Goal: Information Seeking & Learning: Learn about a topic

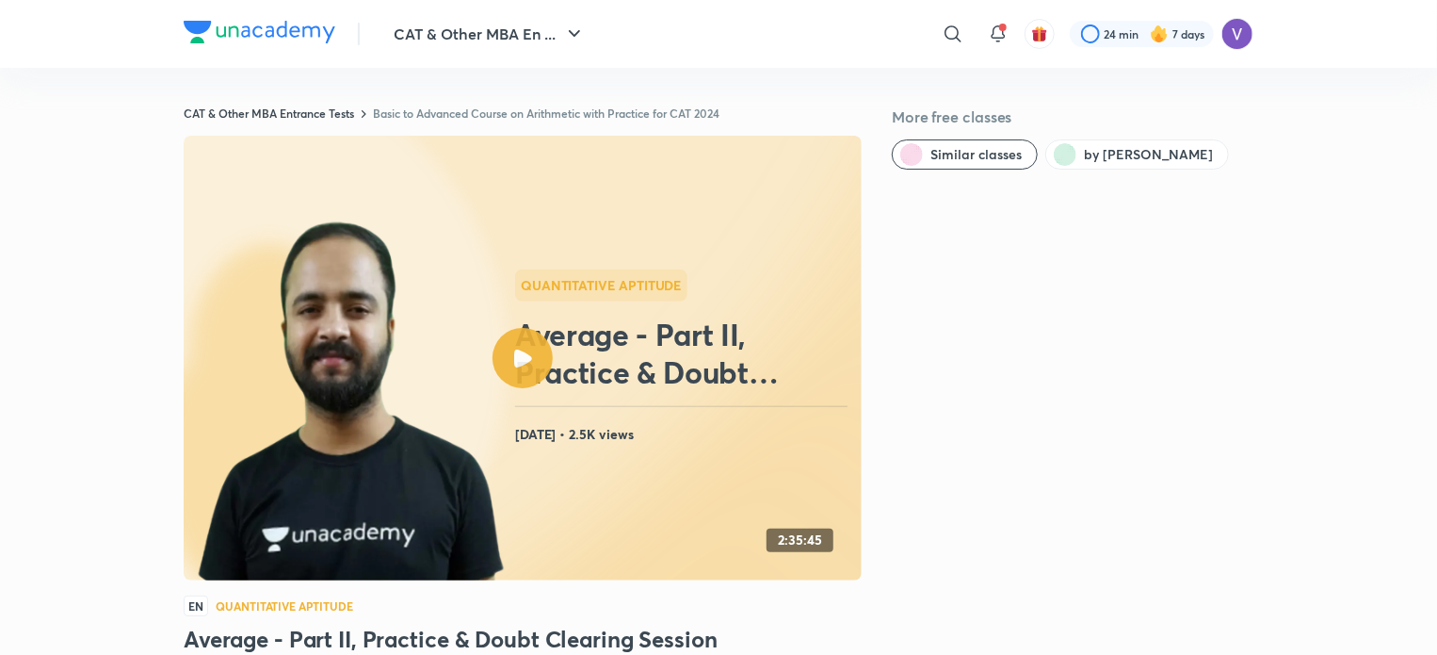
click at [531, 109] on link "Basic to Advanced Course on Arithmetic with Practice for CAT 2024" at bounding box center [546, 113] width 347 height 15
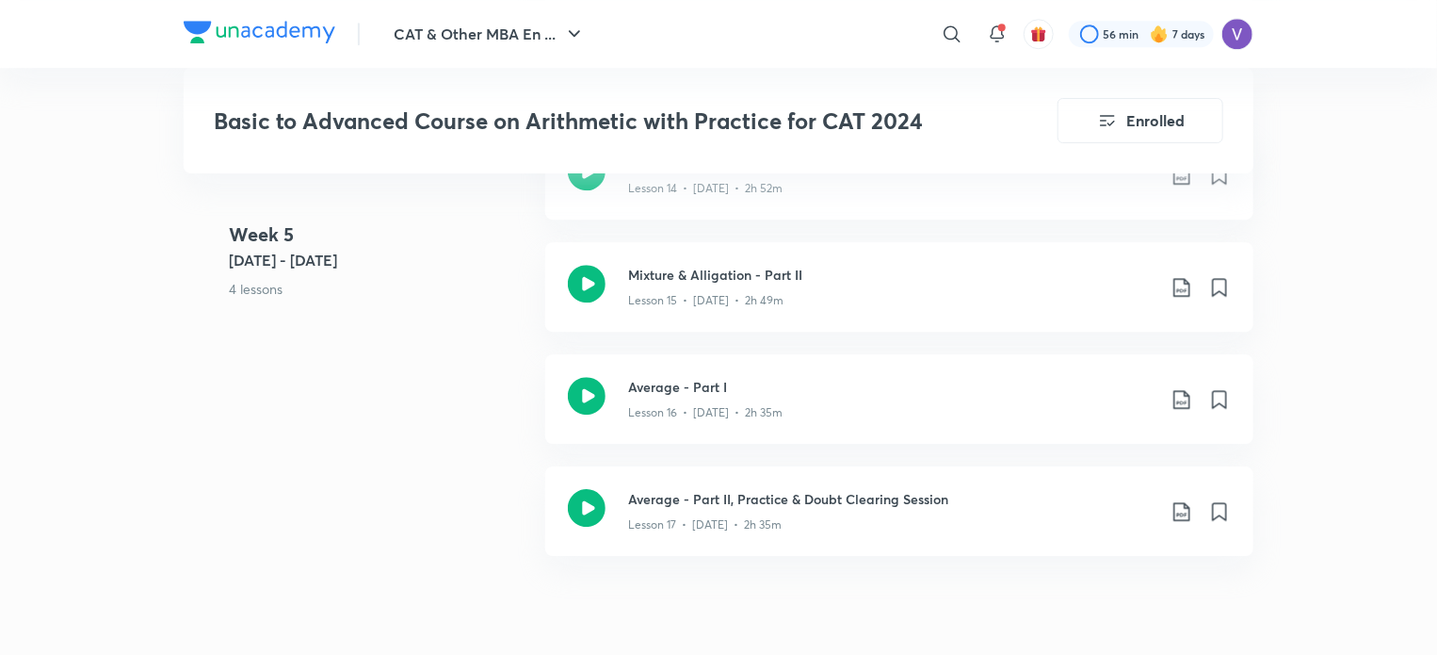
scroll to position [2709, 0]
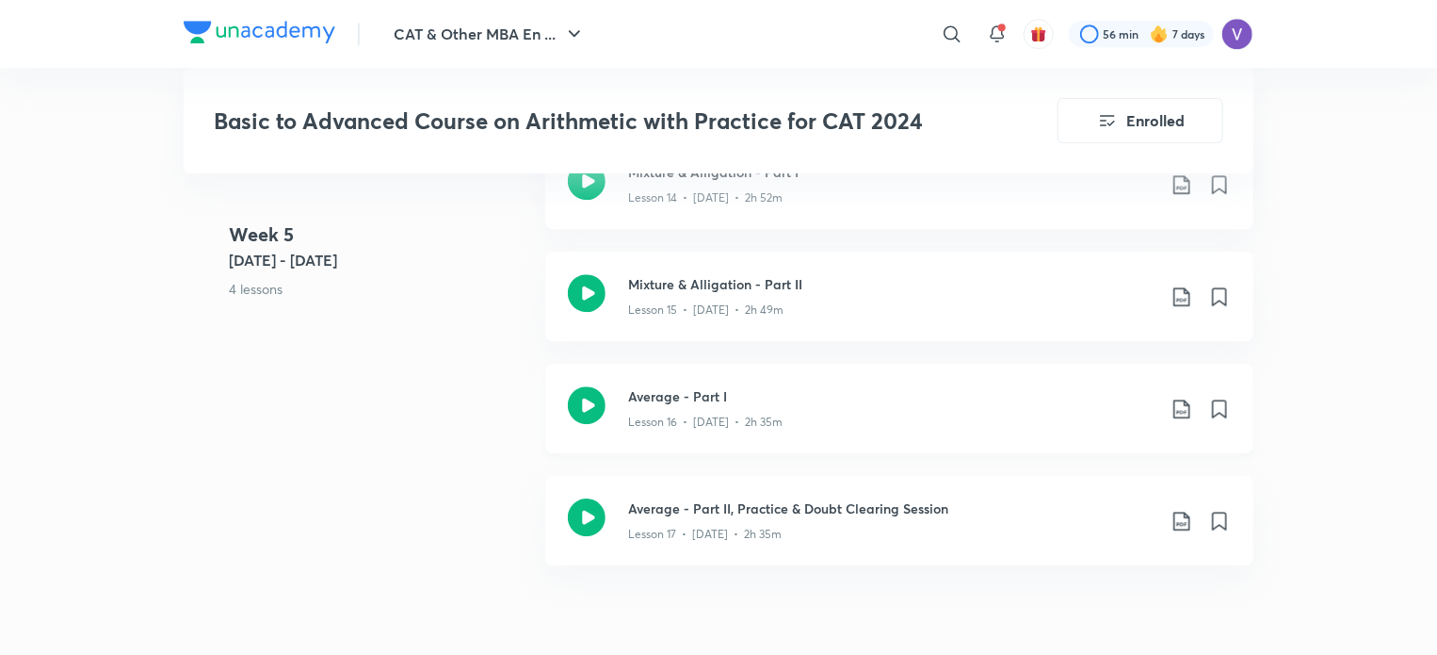
click at [599, 394] on icon at bounding box center [587, 405] width 38 height 38
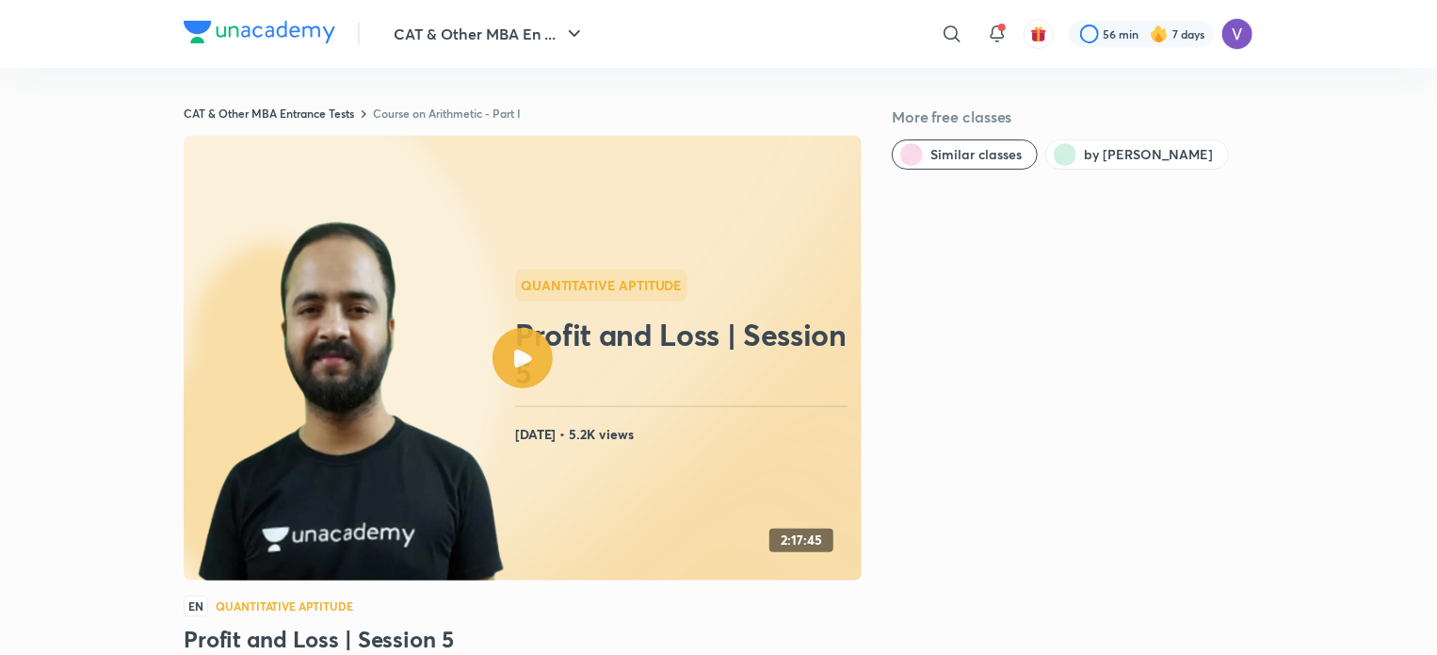
click at [433, 113] on link "Course on Arithmetic - Part I" at bounding box center [447, 113] width 148 height 15
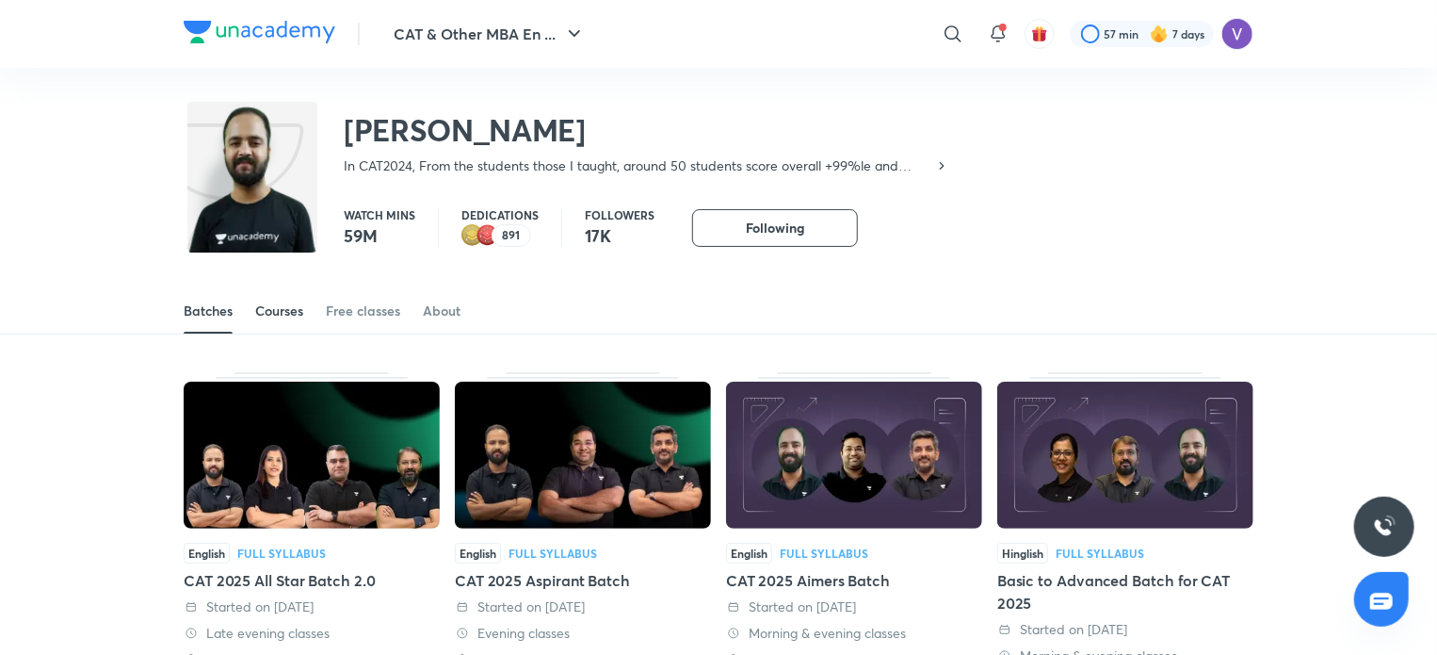
click at [277, 314] on div "Courses" at bounding box center [279, 310] width 48 height 19
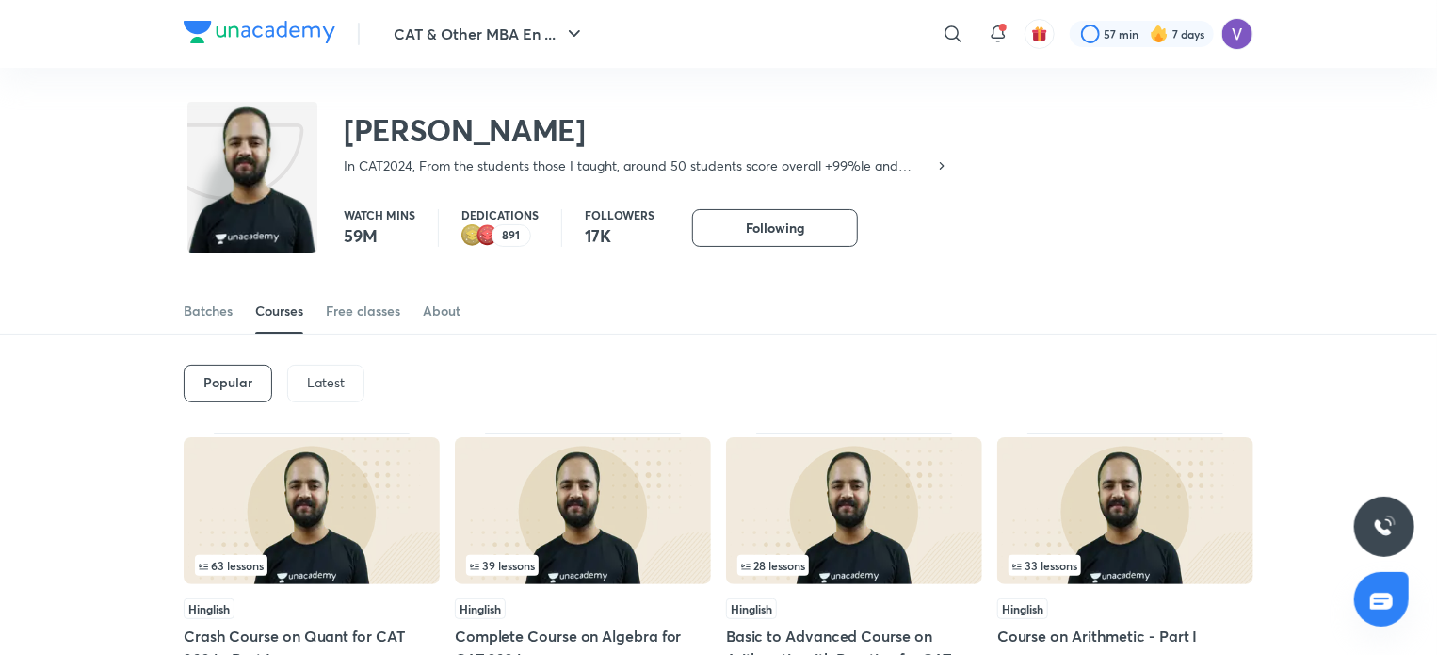
click at [335, 388] on p "Latest" at bounding box center [326, 382] width 38 height 15
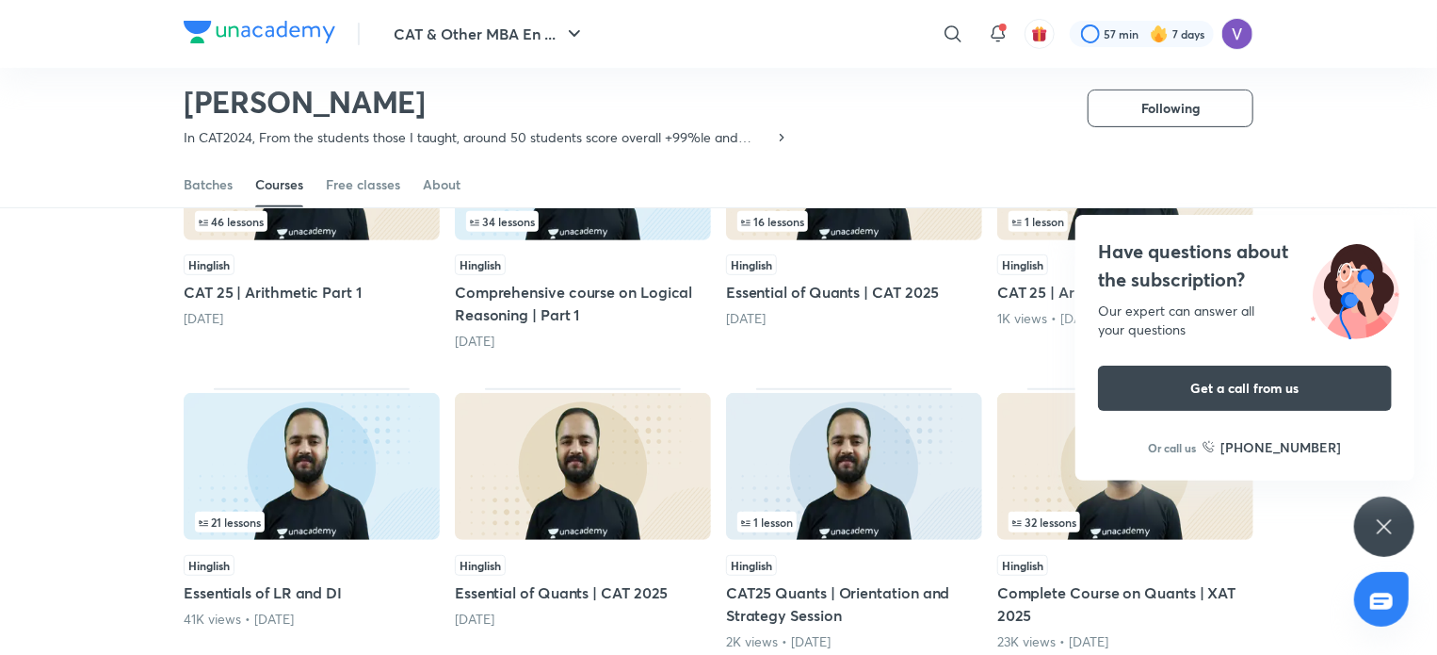
scroll to position [290, 0]
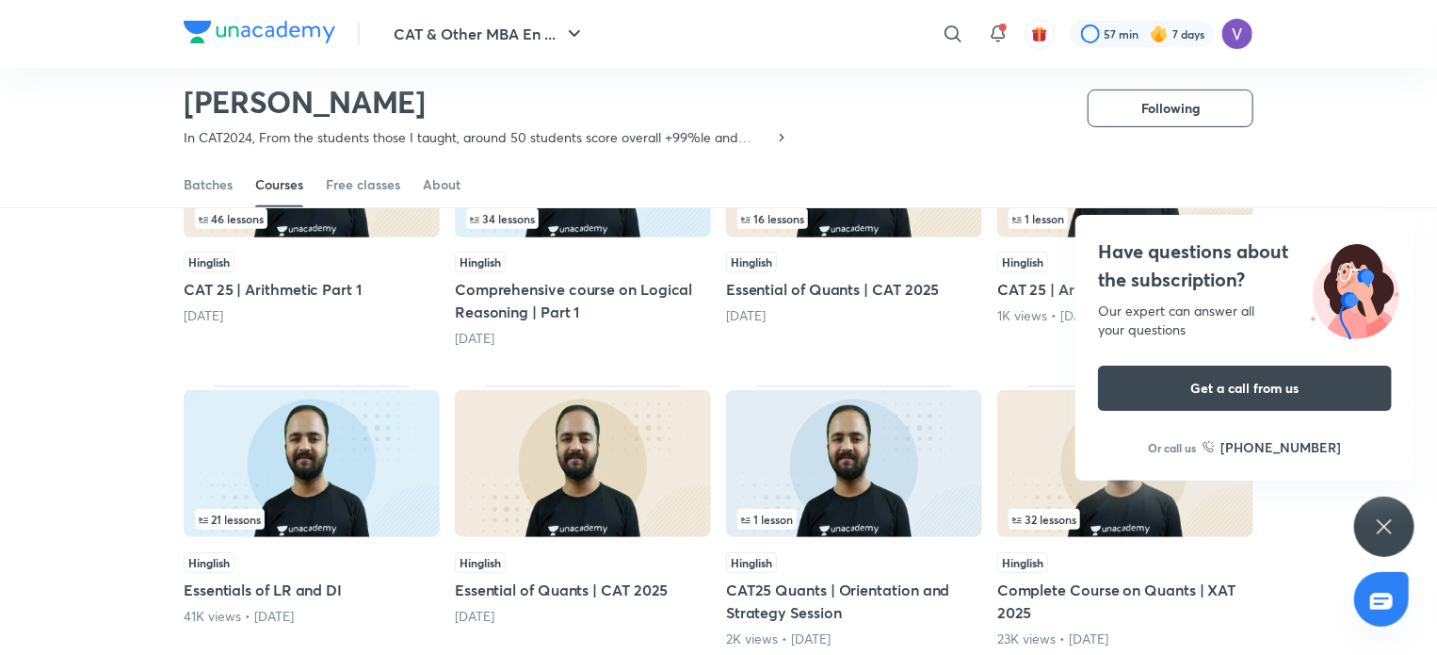
click at [1389, 523] on icon at bounding box center [1384, 526] width 23 height 23
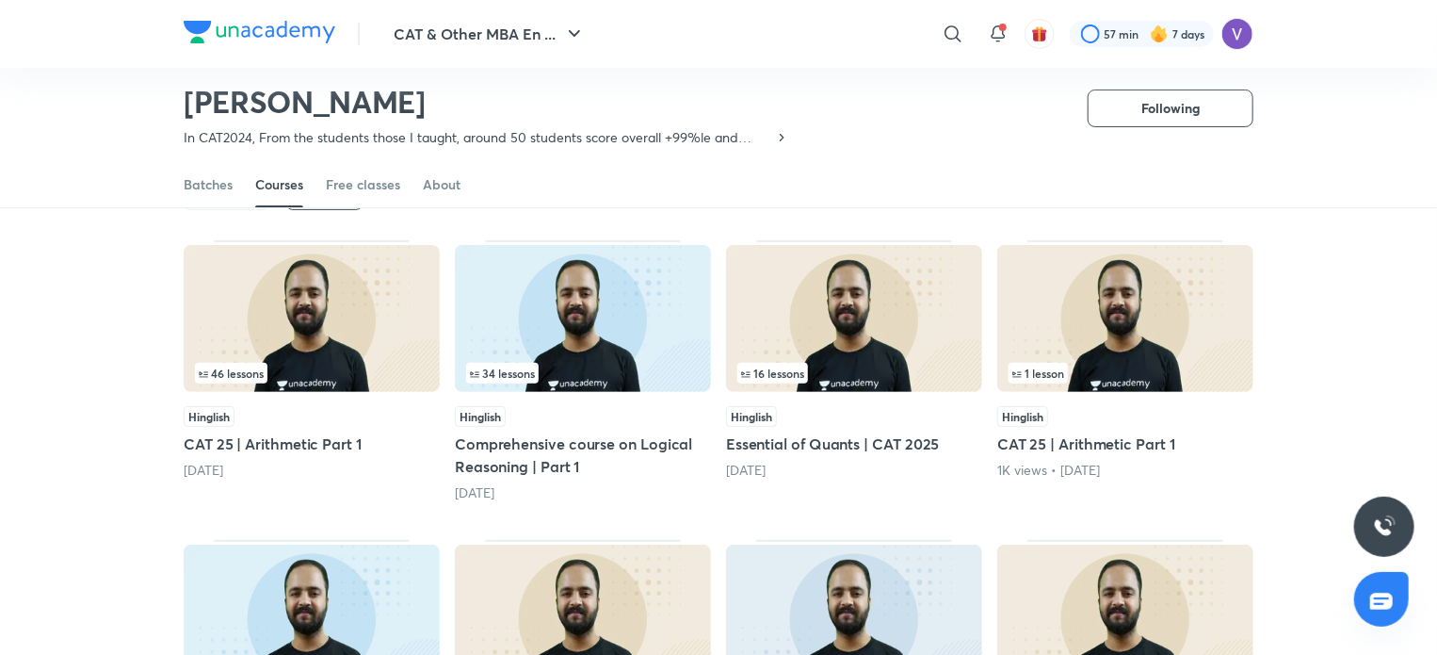
scroll to position [133, 0]
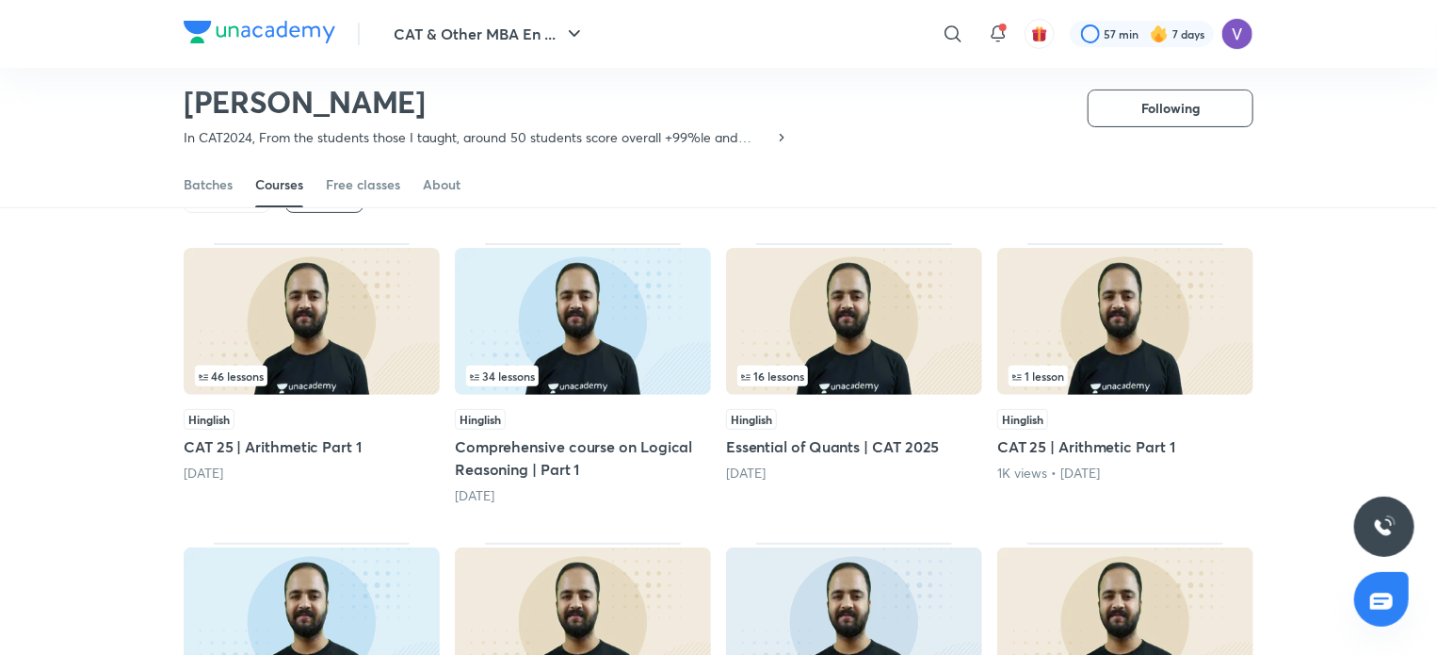
click at [232, 380] on span "46 lessons" at bounding box center [231, 375] width 65 height 11
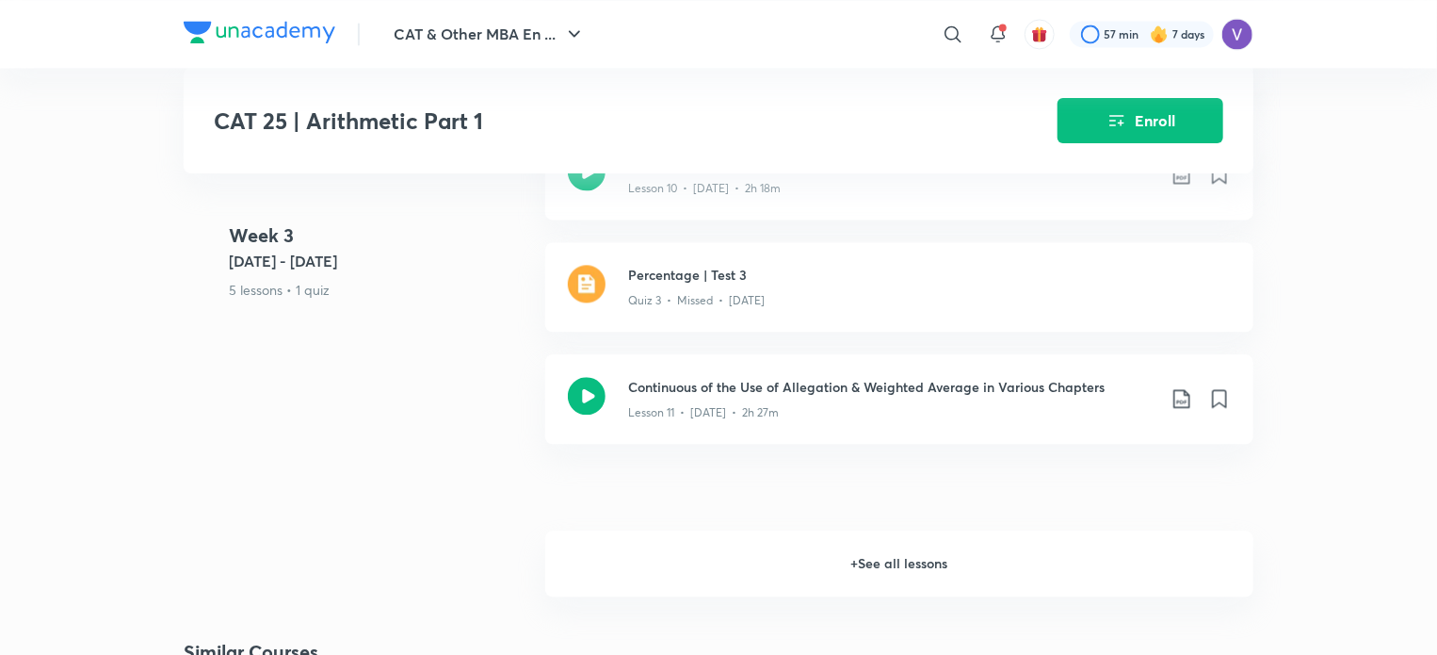
scroll to position [1934, 0]
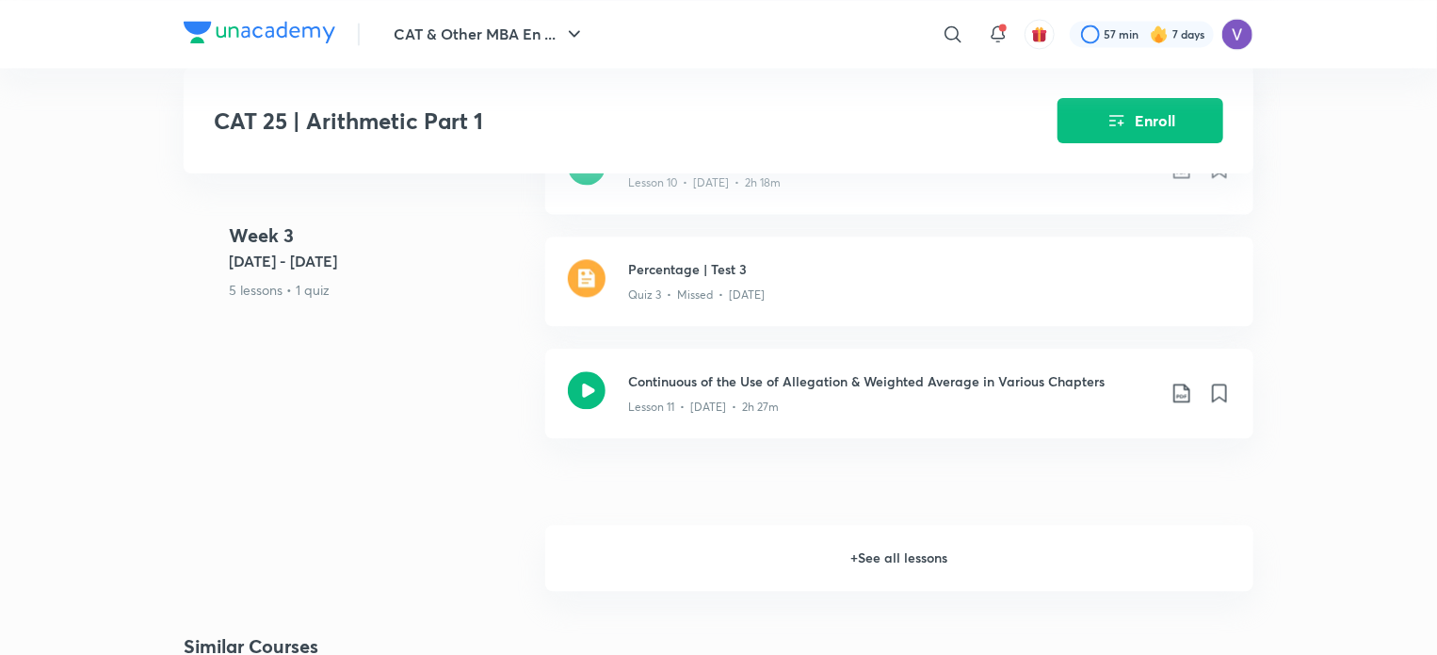
click at [658, 562] on h6 "+ See all lessons" at bounding box center [899, 558] width 708 height 66
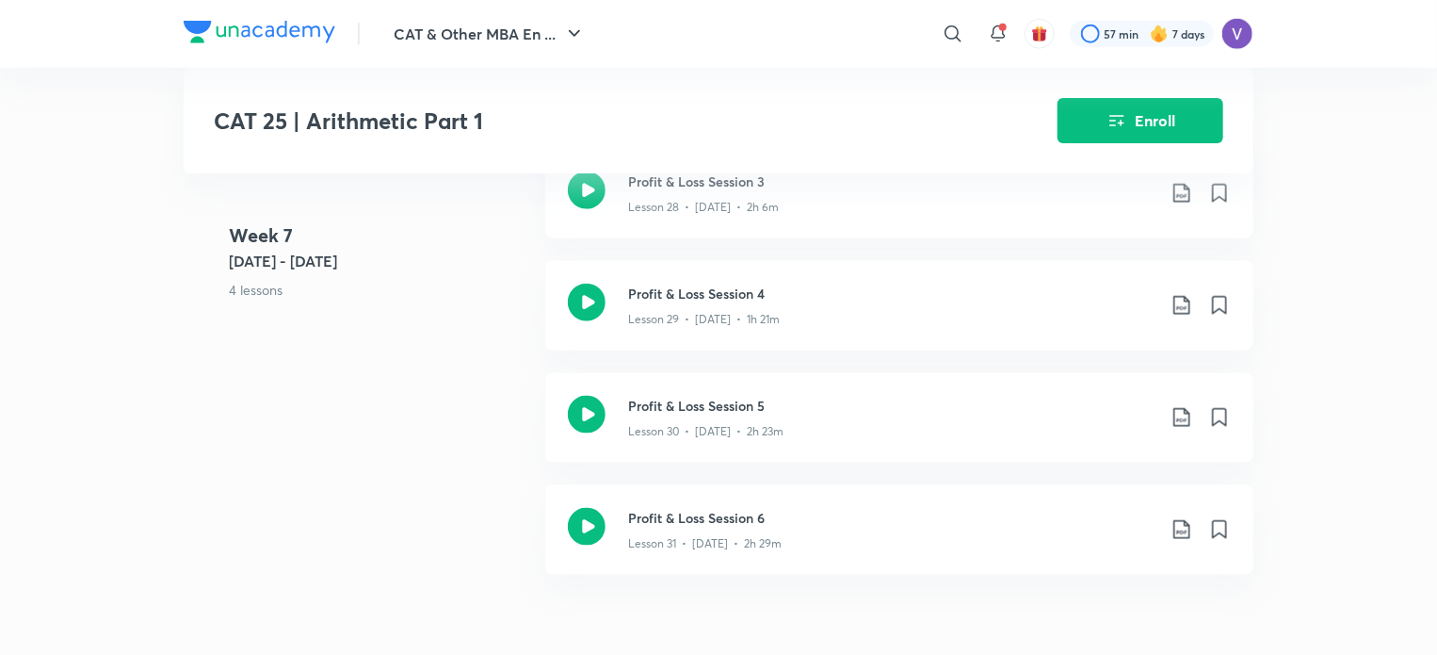
scroll to position [4559, 0]
click at [684, 541] on p "Lesson 31 • [DATE] • 2h 29m" at bounding box center [705, 543] width 154 height 17
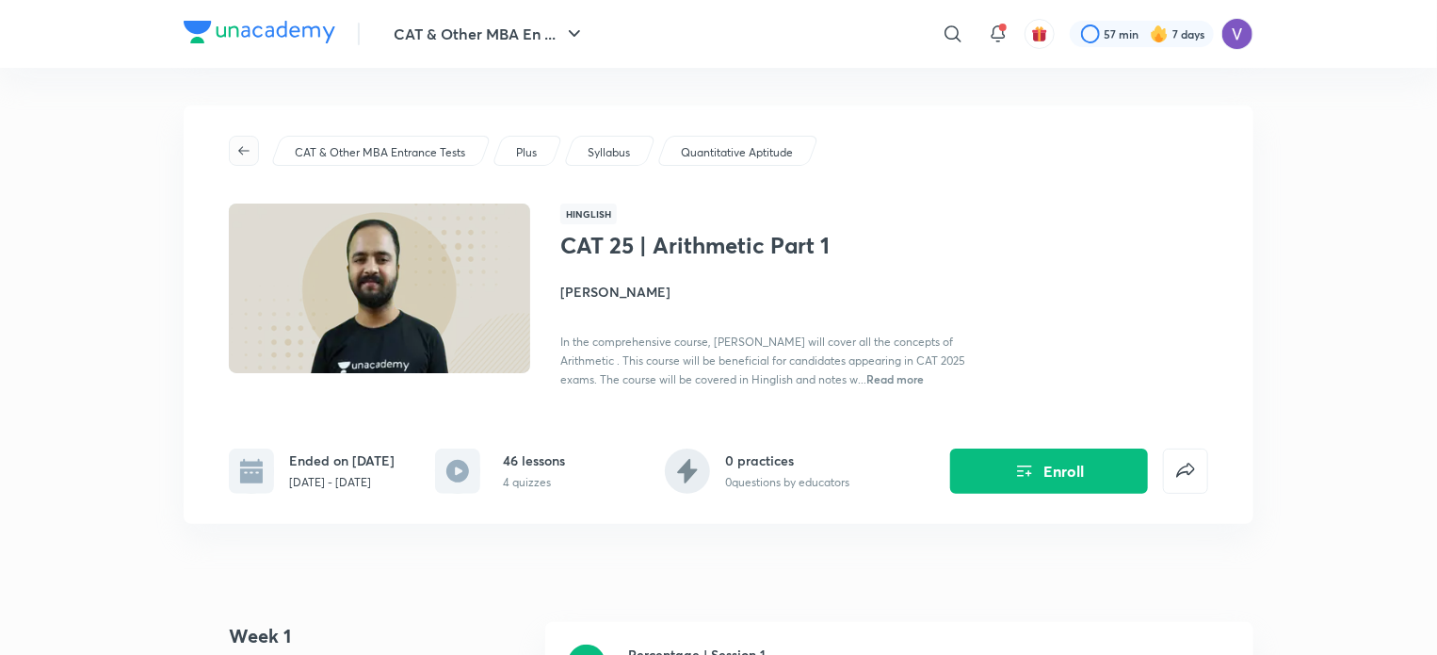
click at [251, 156] on icon "button" at bounding box center [243, 150] width 15 height 15
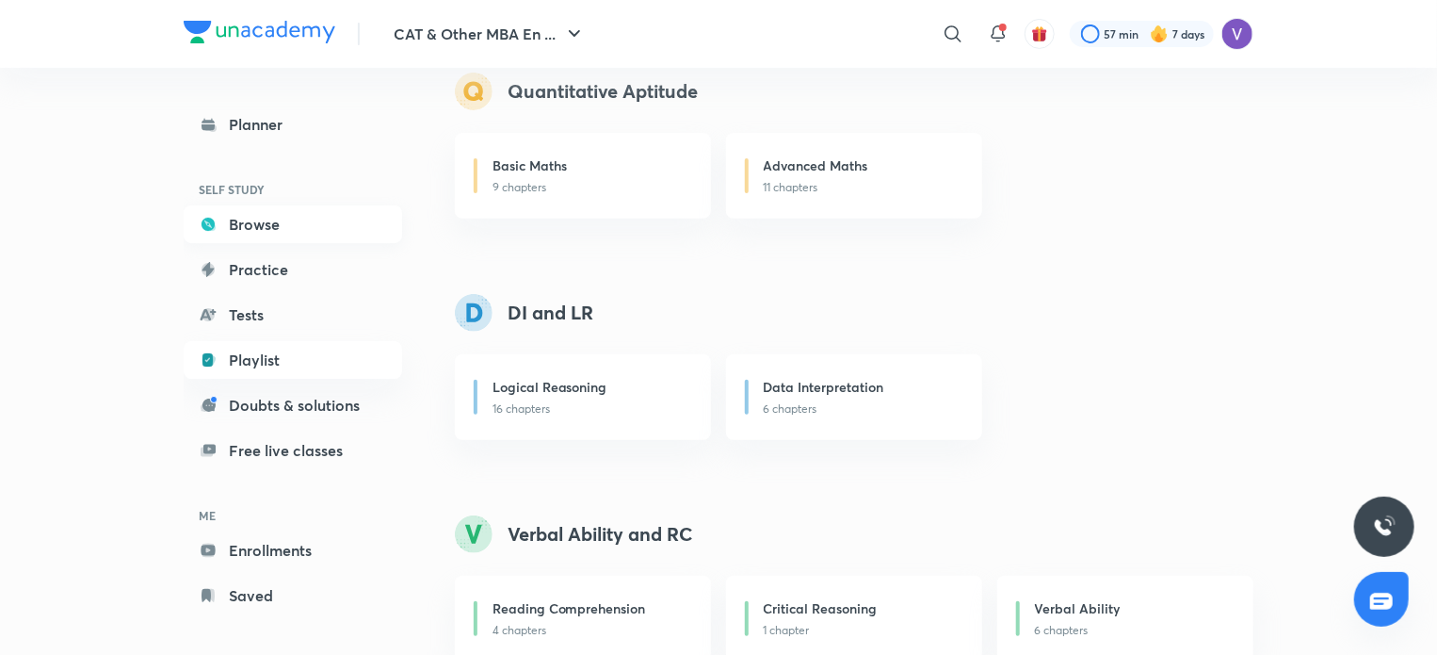
scroll to position [241, 0]
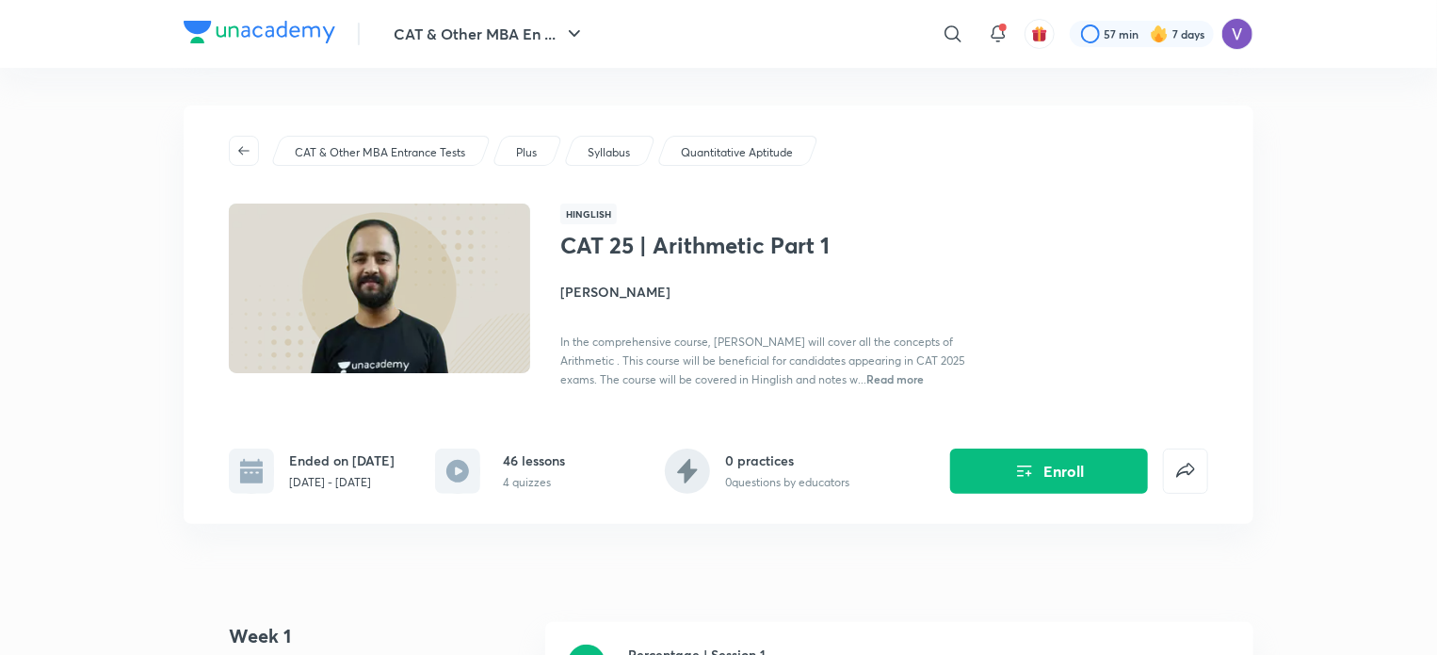
click at [600, 300] on h4 "[PERSON_NAME]" at bounding box center [771, 292] width 422 height 20
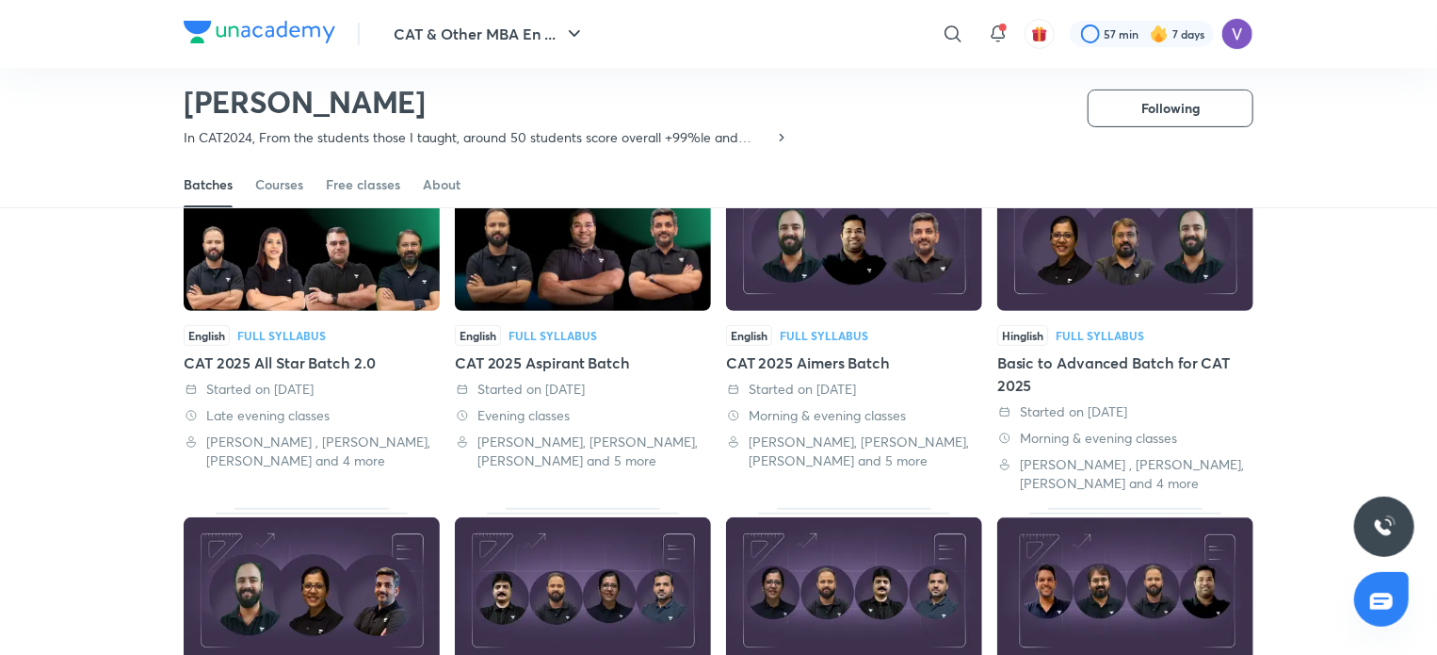
scroll to position [169, 0]
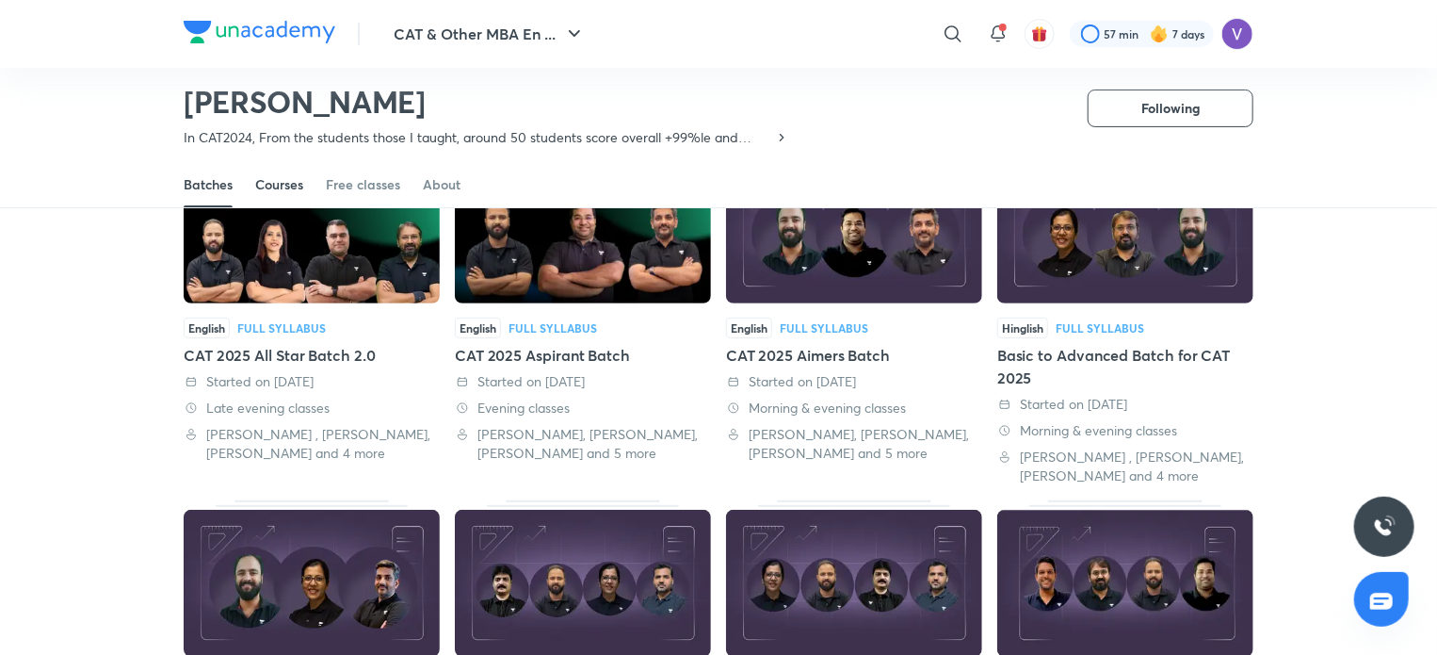
click at [286, 190] on div "Courses" at bounding box center [279, 184] width 48 height 19
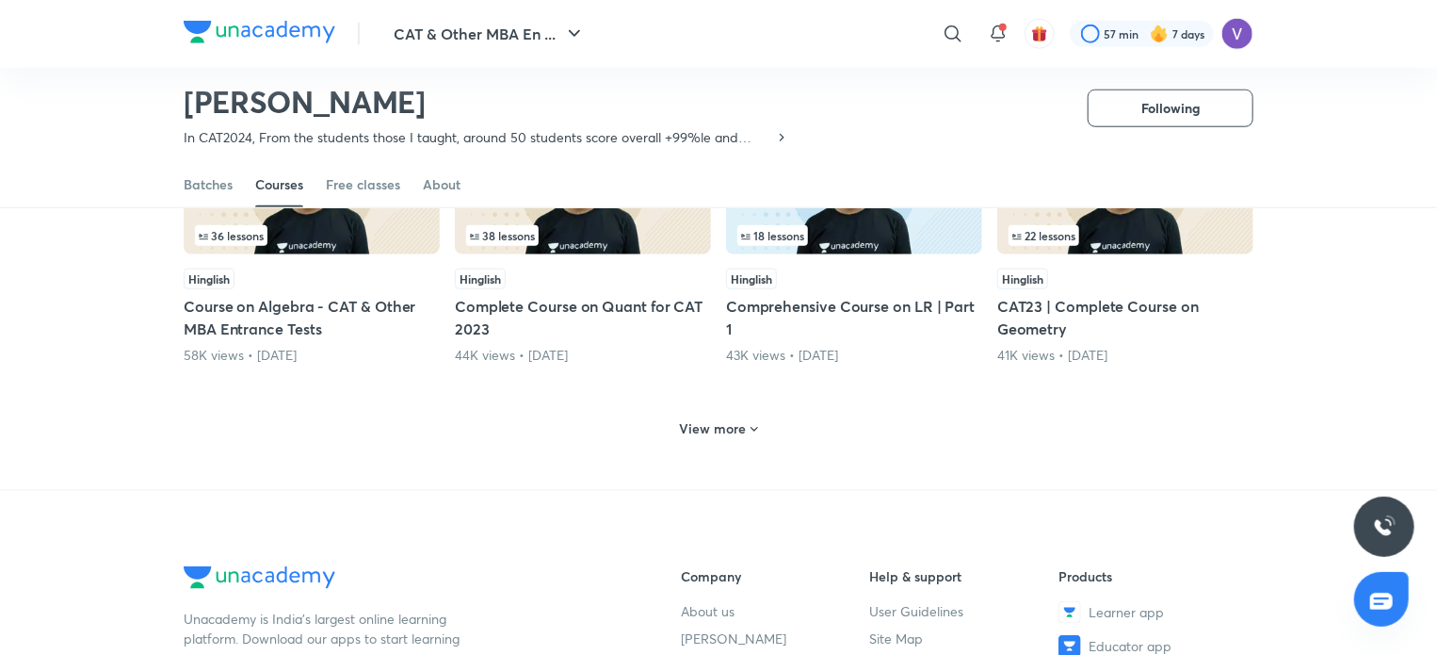
scroll to position [898, 0]
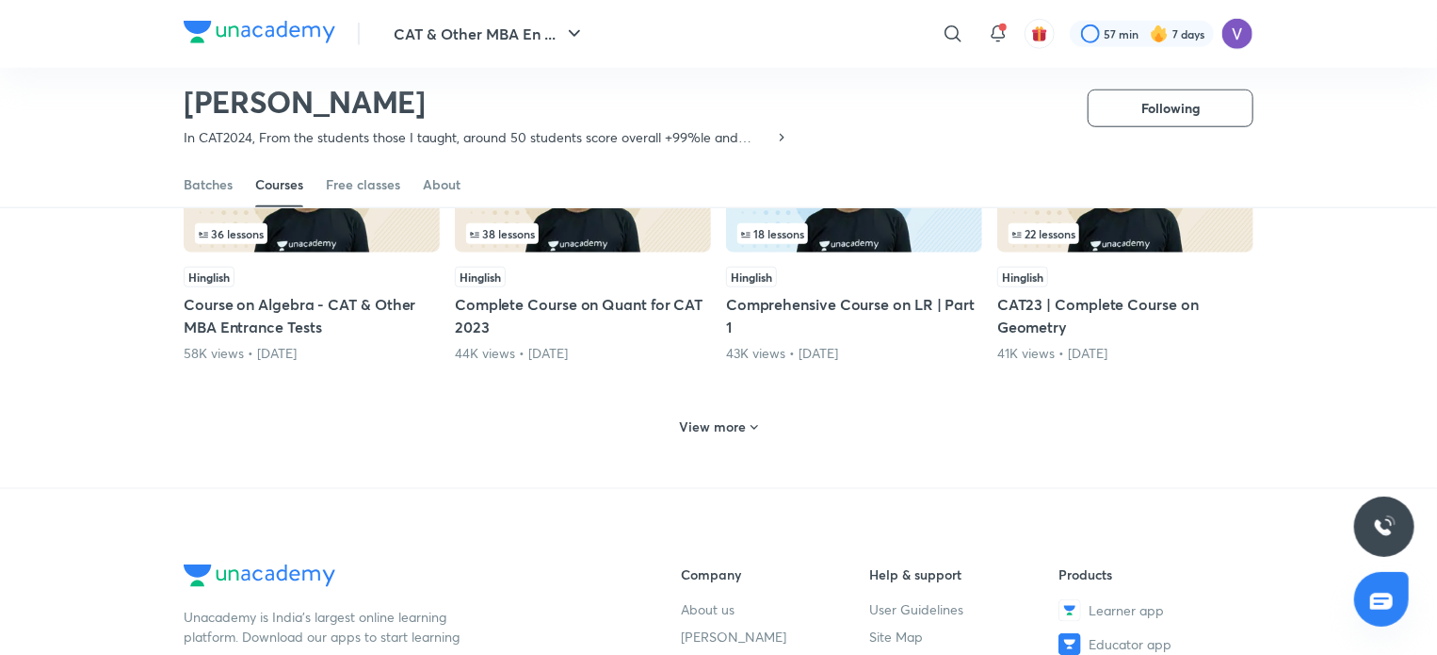
click at [747, 429] on icon at bounding box center [754, 427] width 15 height 15
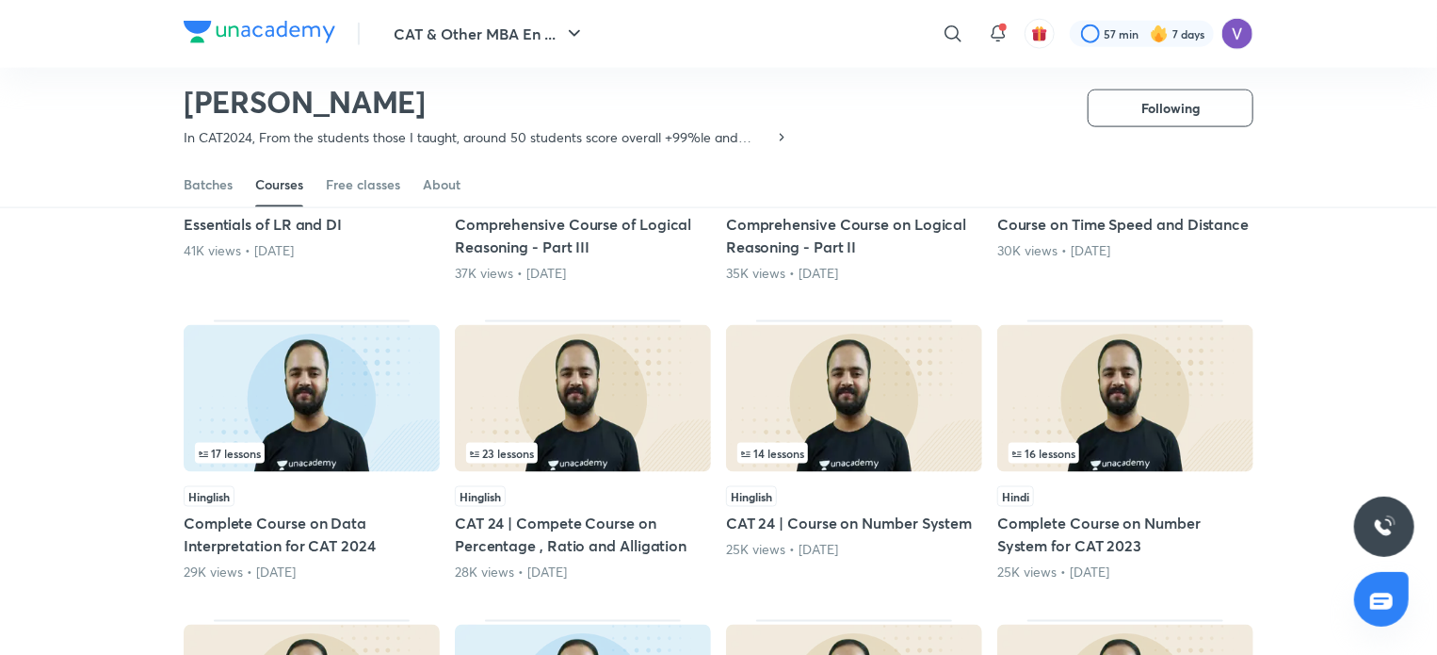
scroll to position [1365, 0]
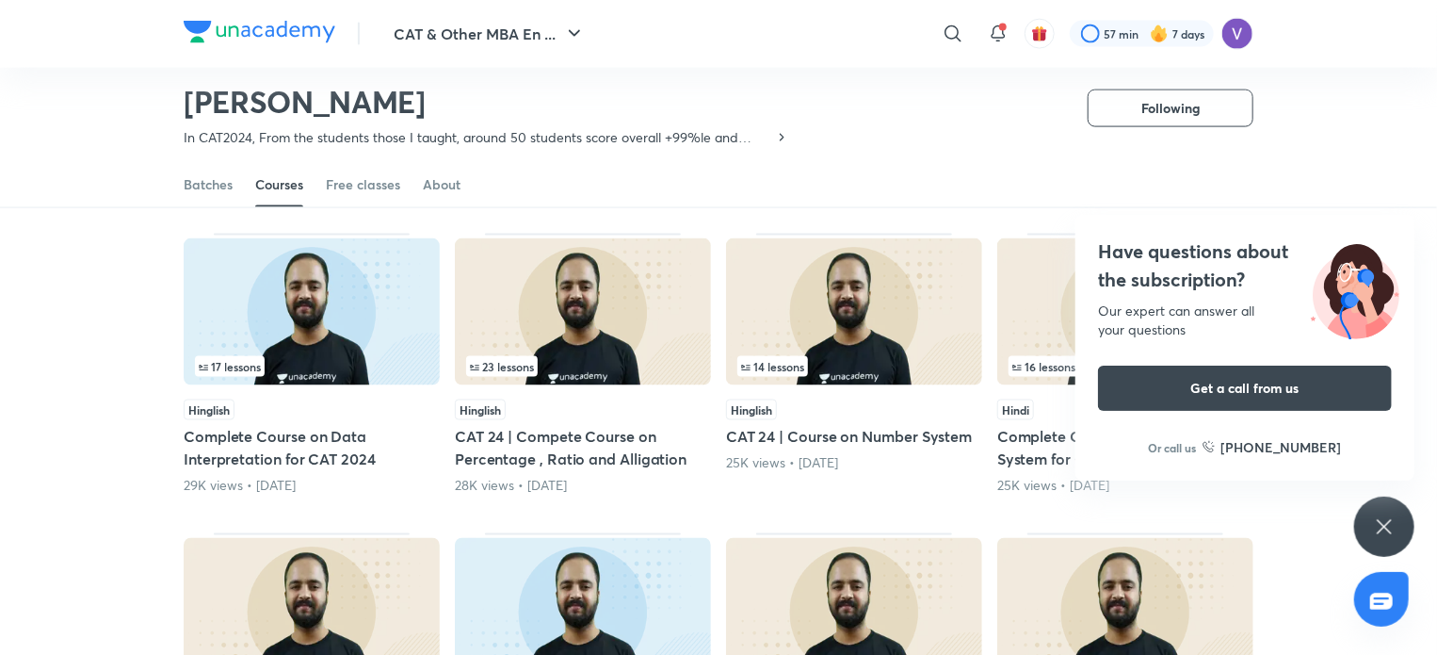
click at [1372, 525] on div "Have questions about the subscription? Our expert can answer all your questions…" at bounding box center [1385, 526] width 60 height 60
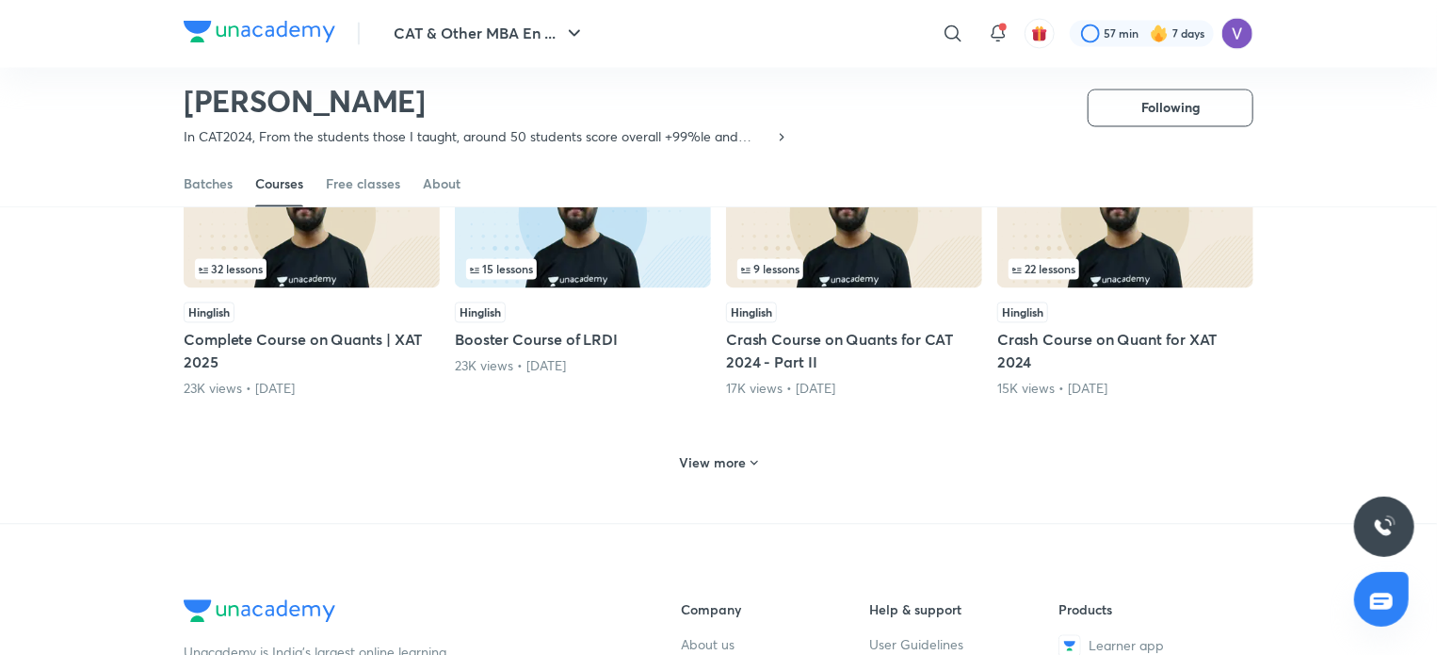
scroll to position [1766, 0]
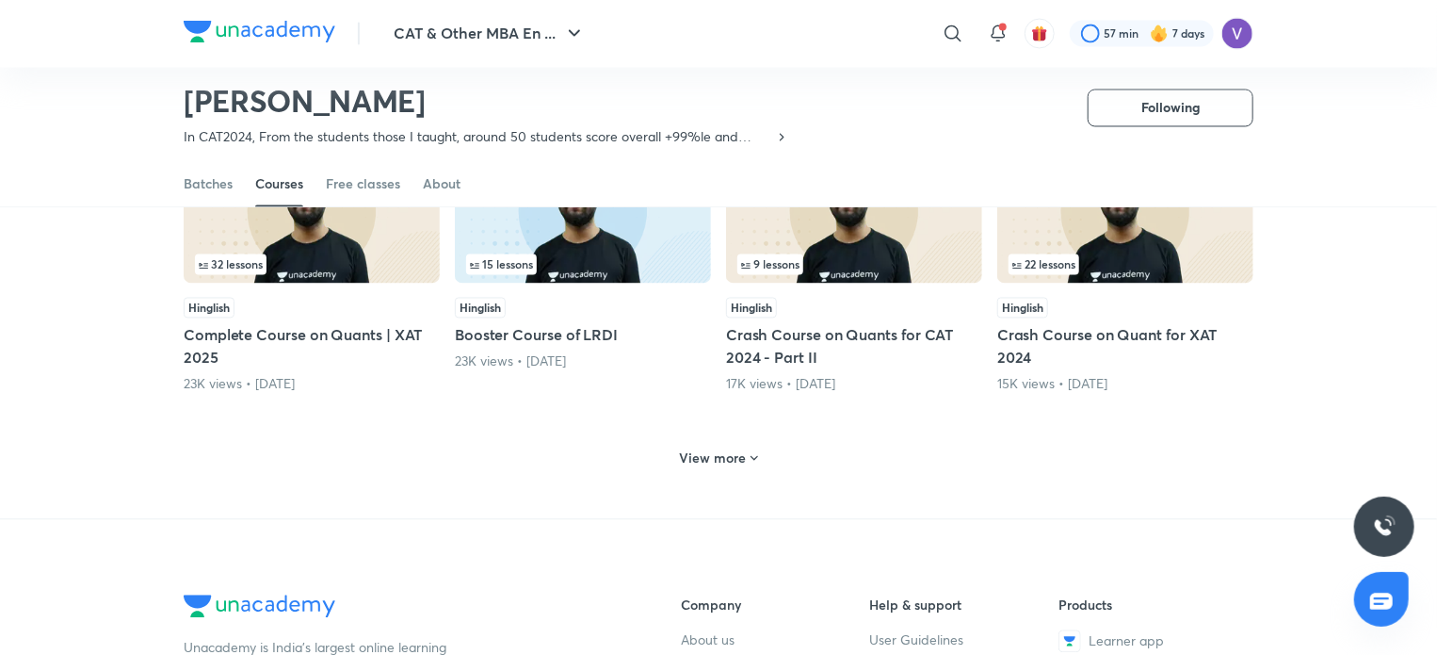
click at [763, 451] on div "View more" at bounding box center [719, 458] width 93 height 30
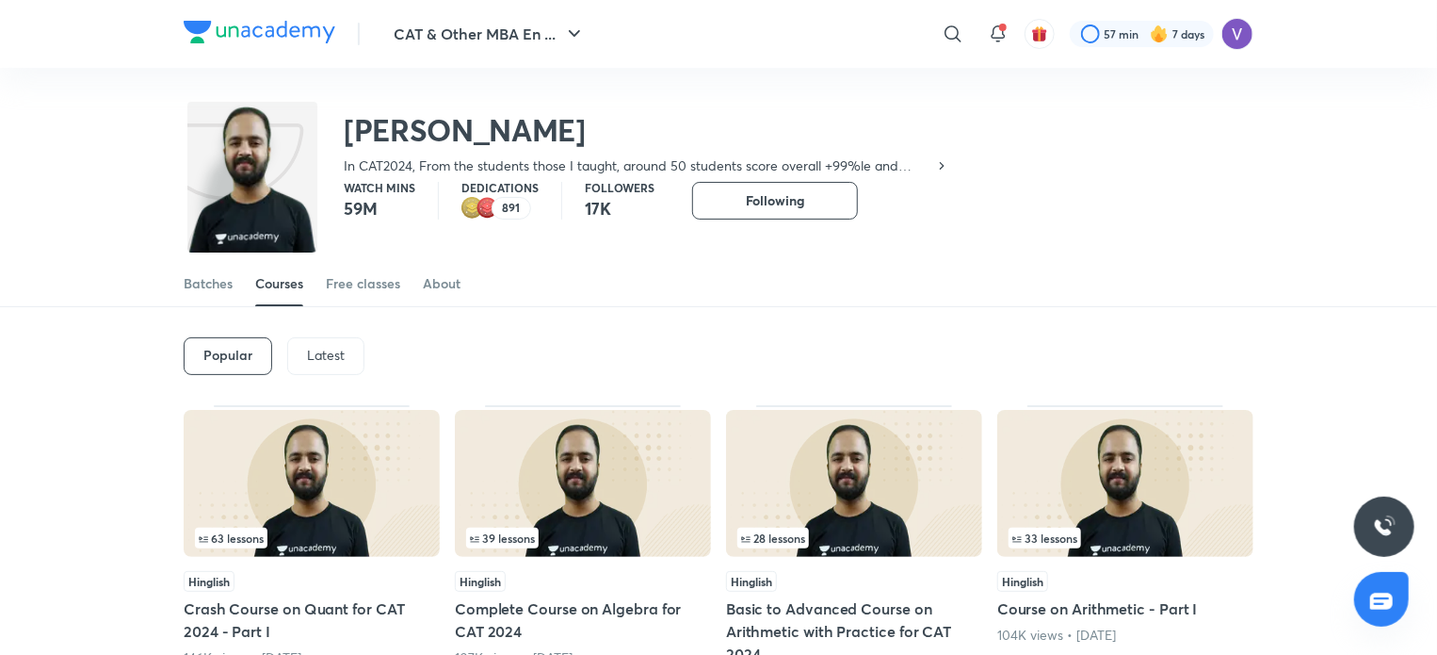
scroll to position [0, 0]
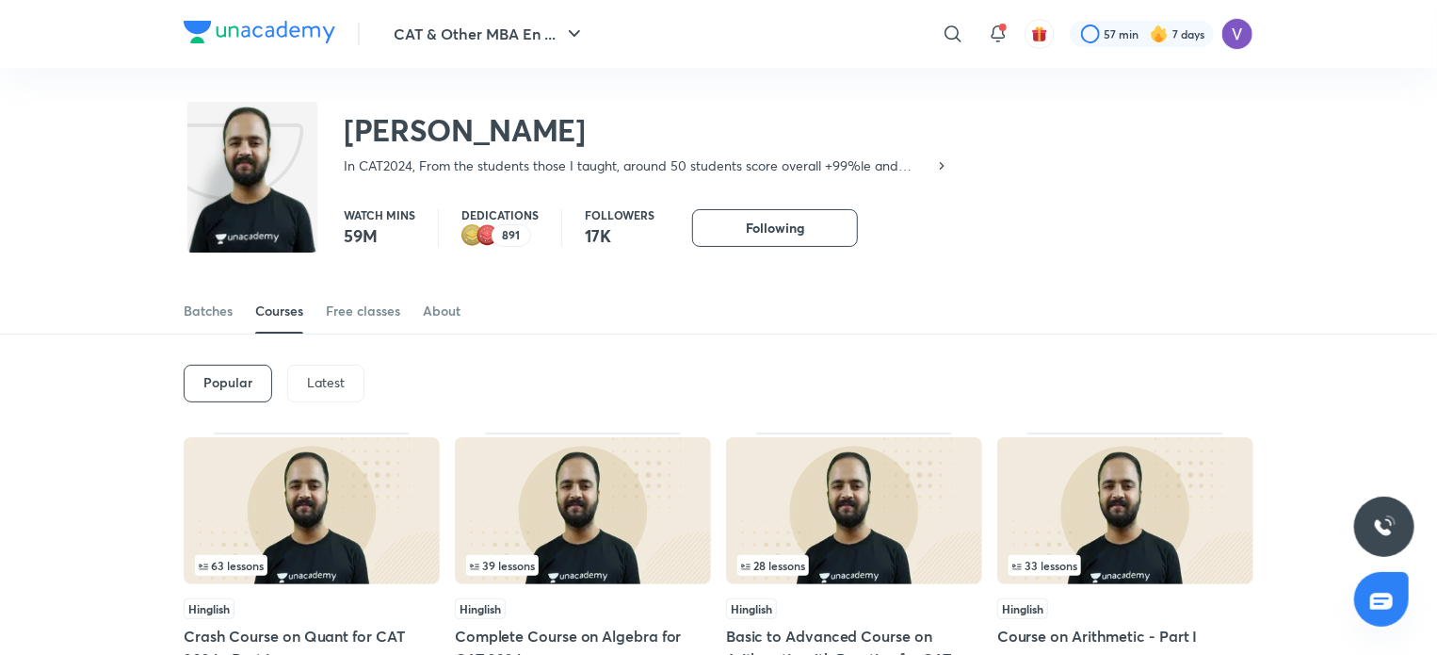
click at [318, 371] on div "Latest" at bounding box center [325, 384] width 77 height 38
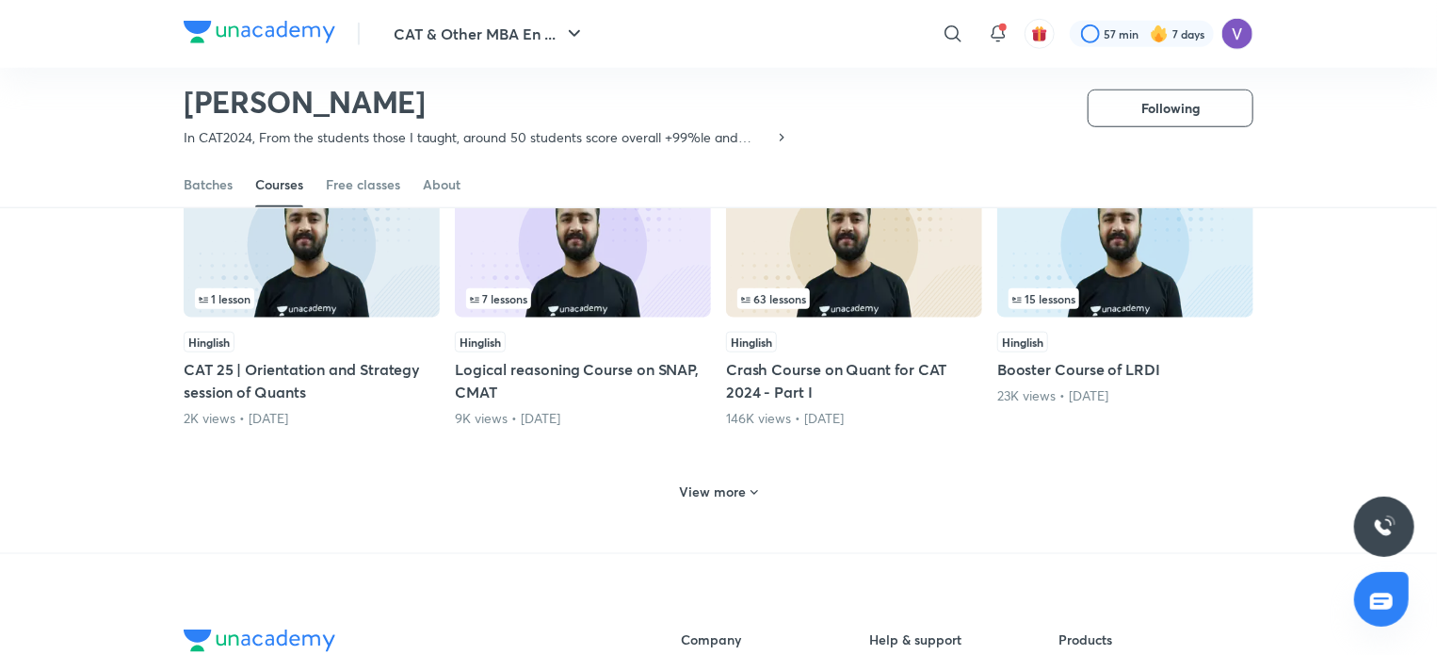
scroll to position [814, 0]
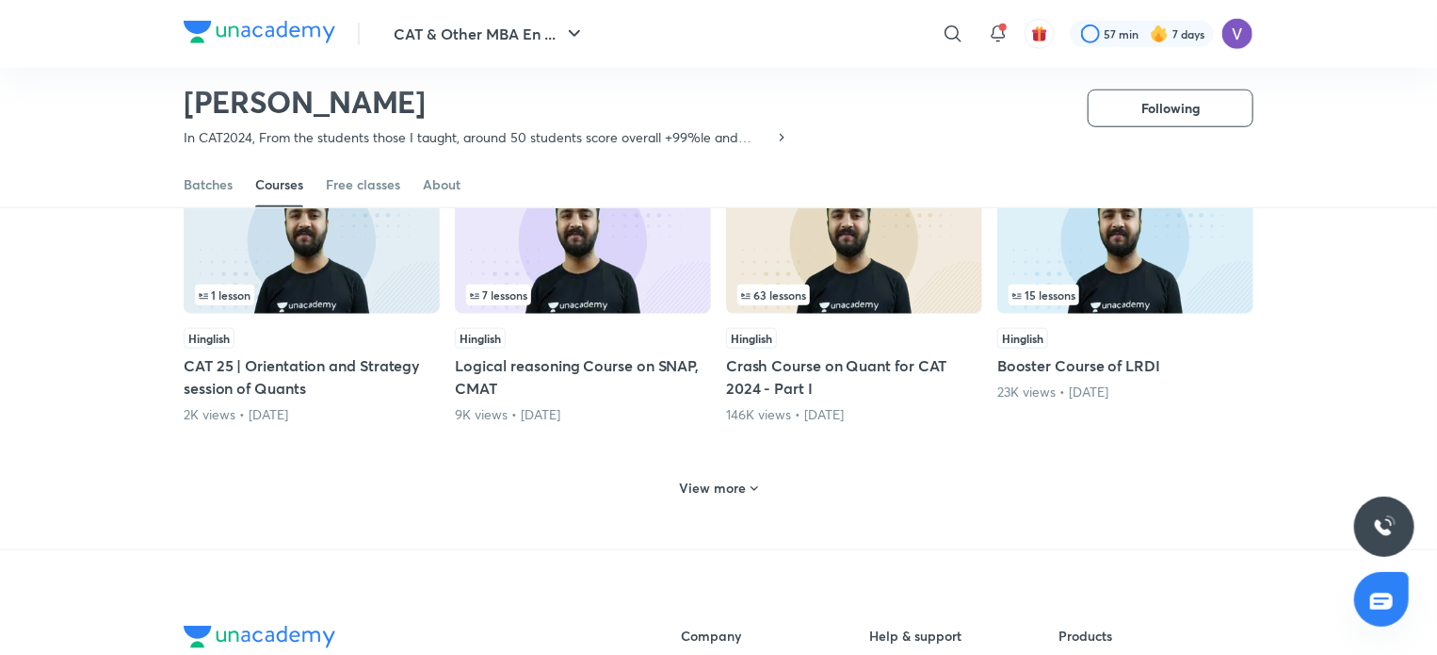
click at [739, 483] on h6 "View more" at bounding box center [713, 488] width 67 height 19
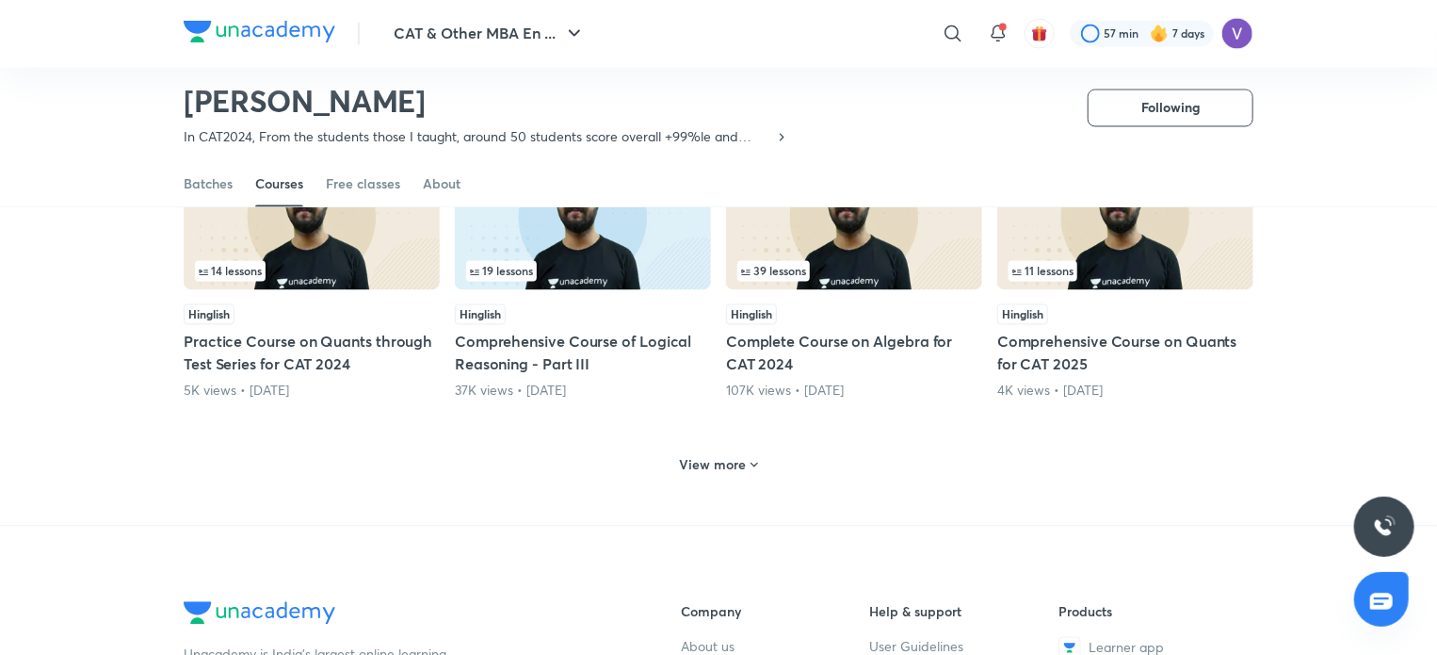
scroll to position [1763, 0]
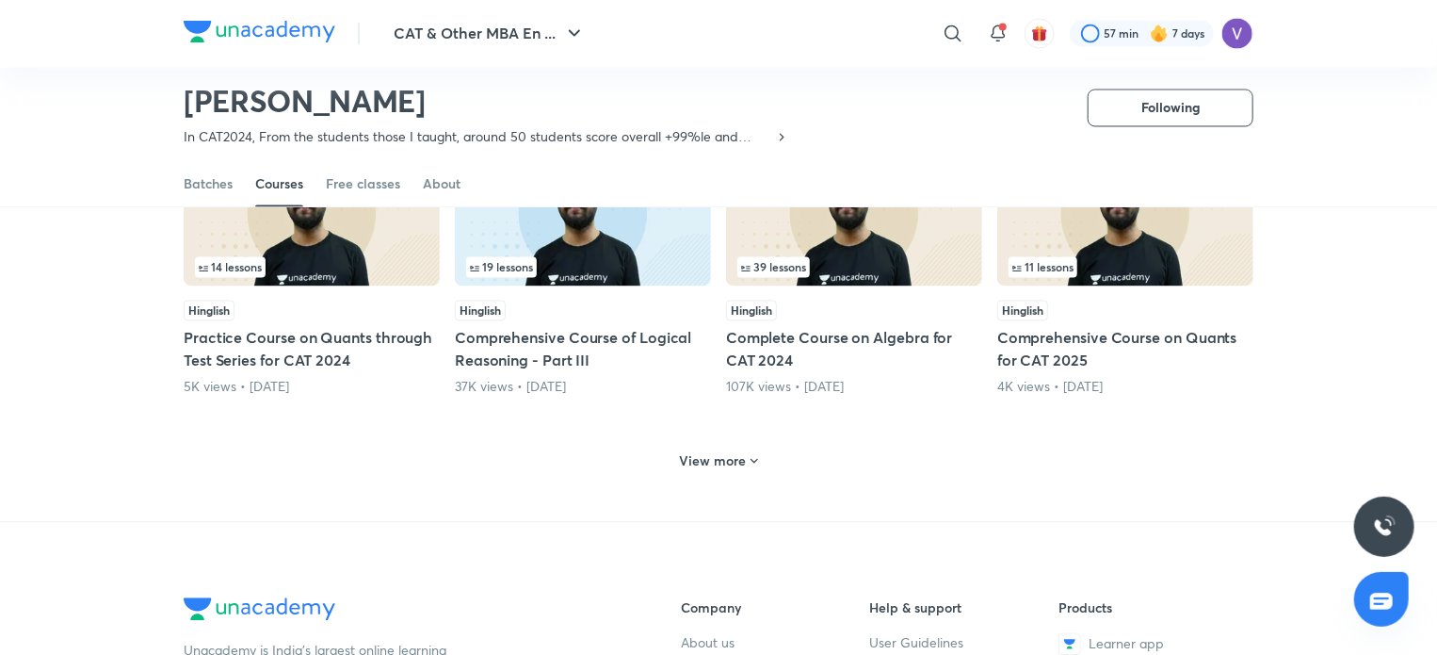
click at [726, 459] on h6 "View more" at bounding box center [713, 461] width 67 height 19
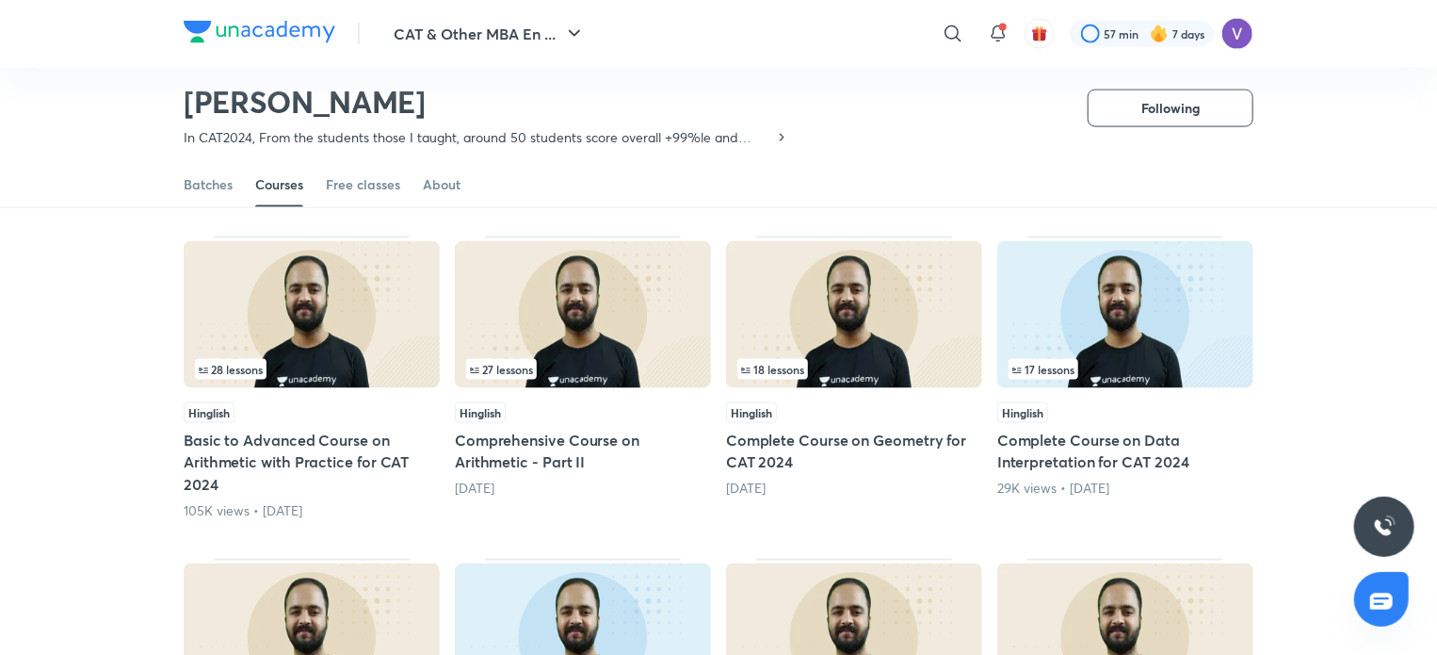
scroll to position [1324, 0]
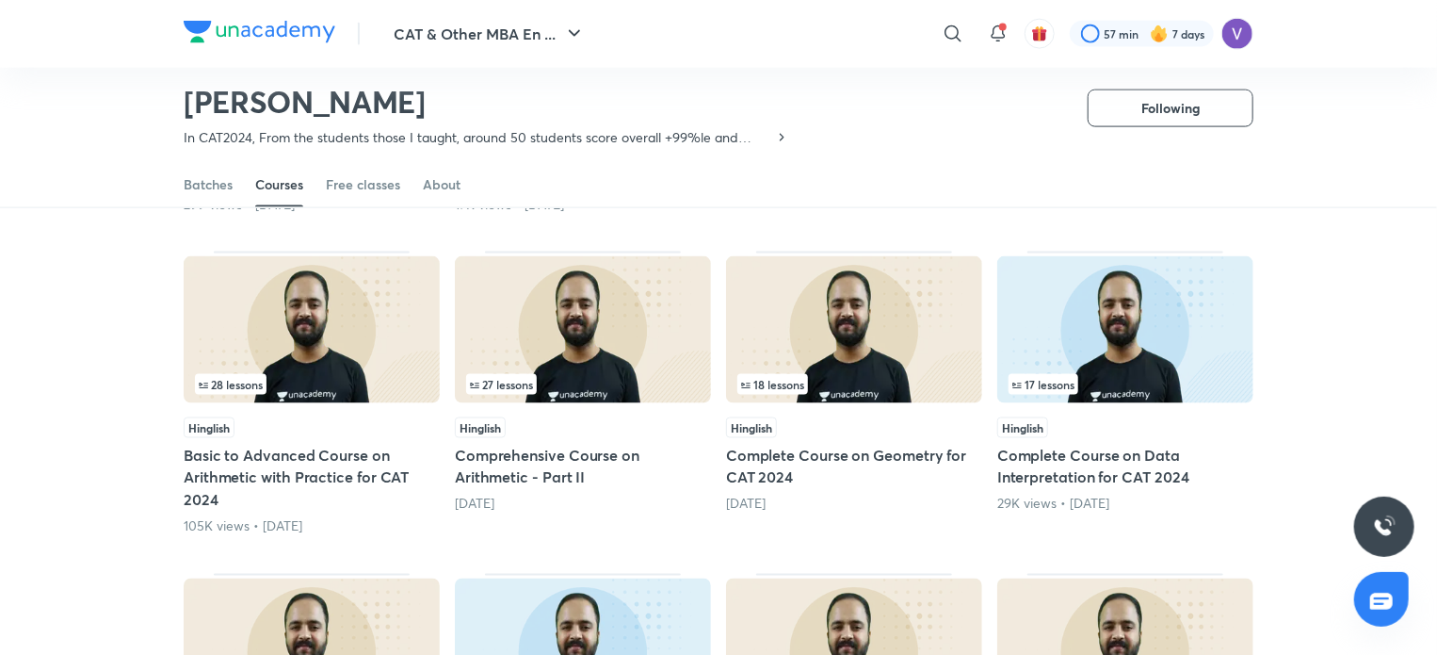
click at [553, 463] on h5 "Comprehensive Course on Arithmetic - Part II" at bounding box center [583, 466] width 256 height 45
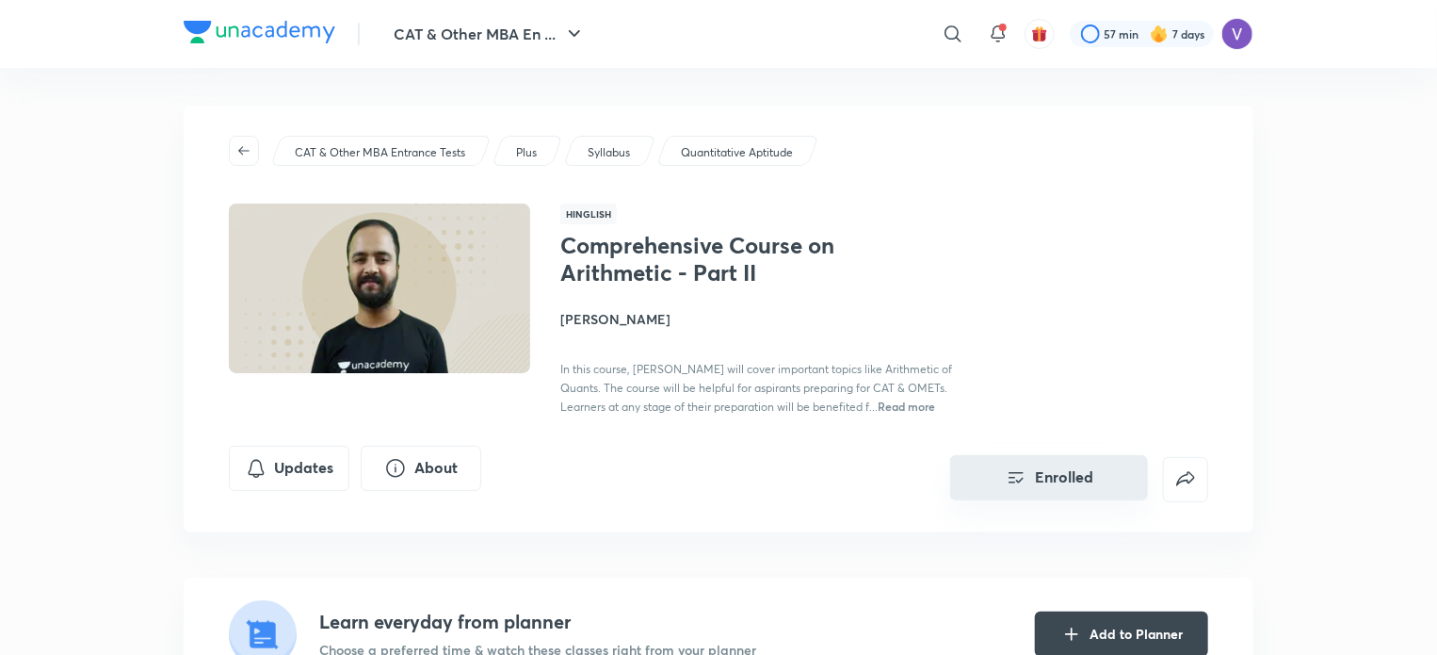
click at [995, 477] on button "Enrolled" at bounding box center [1049, 477] width 198 height 45
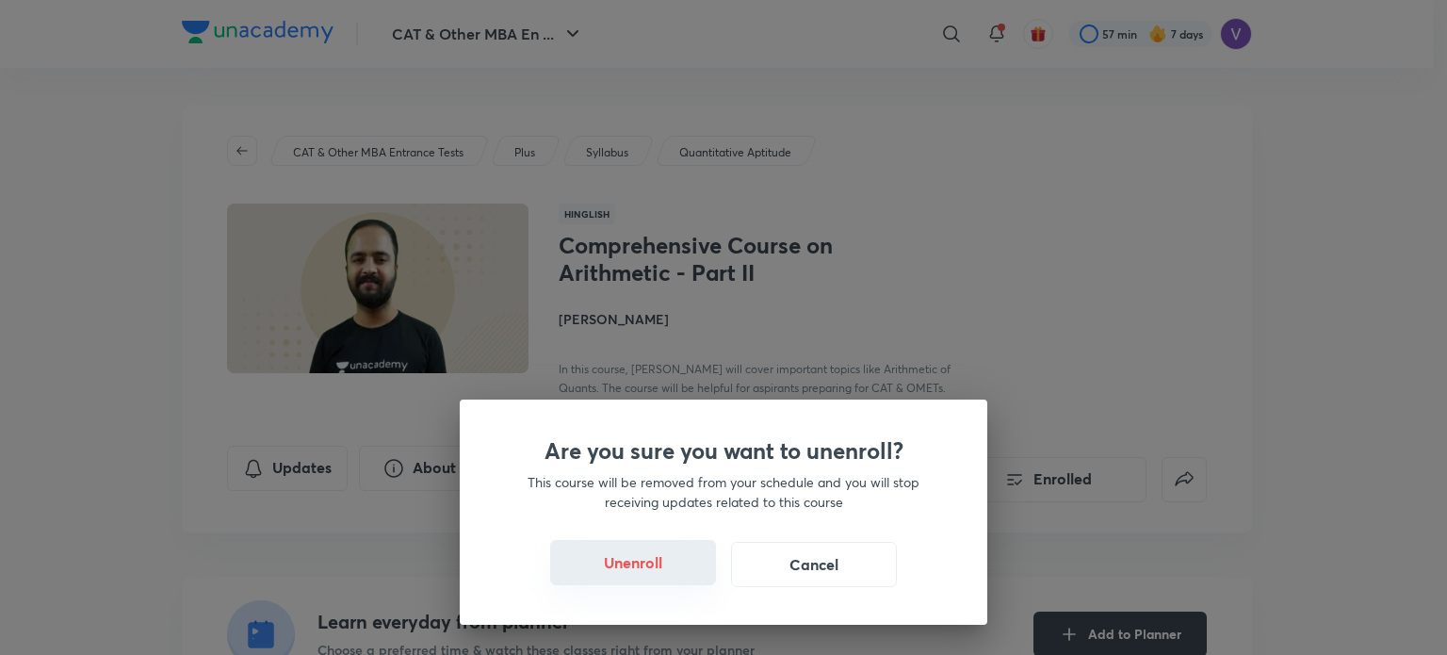
click at [674, 563] on button "Unenroll" at bounding box center [633, 562] width 166 height 45
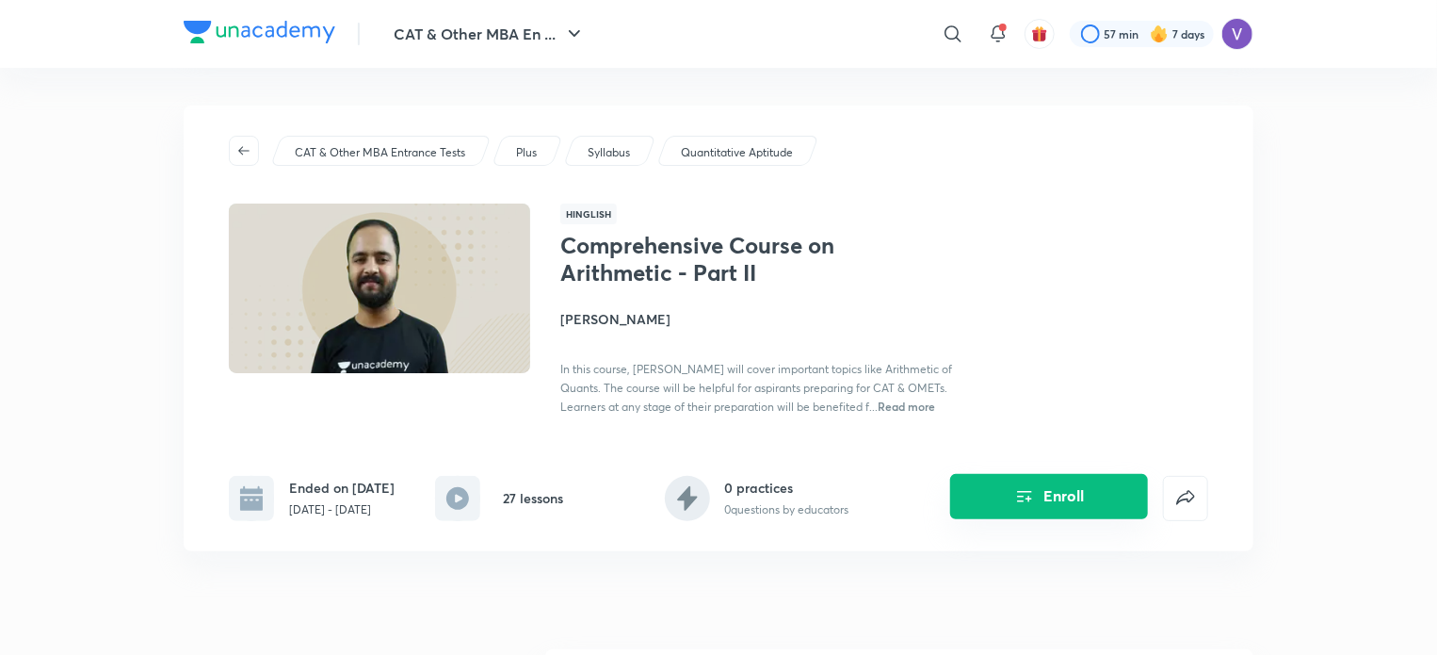
click at [1040, 492] on button "Enroll" at bounding box center [1049, 496] width 198 height 45
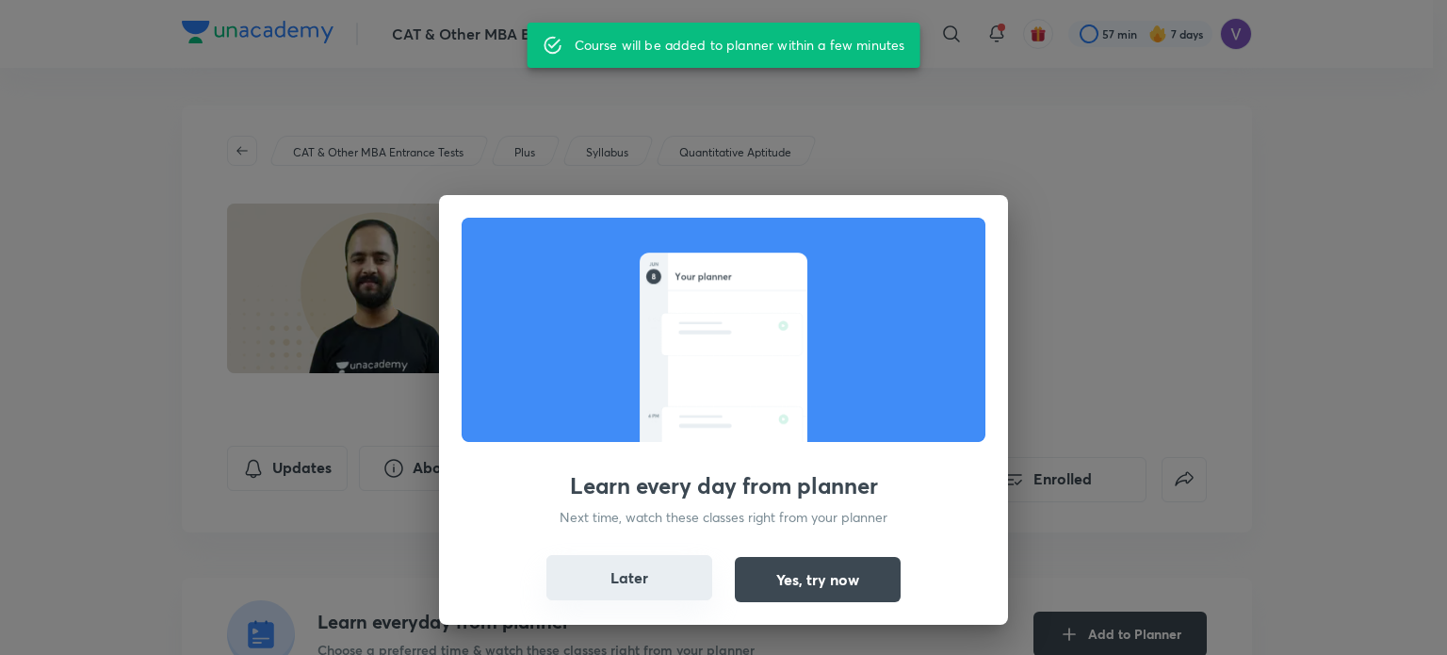
click at [661, 566] on button "Later" at bounding box center [629, 577] width 166 height 45
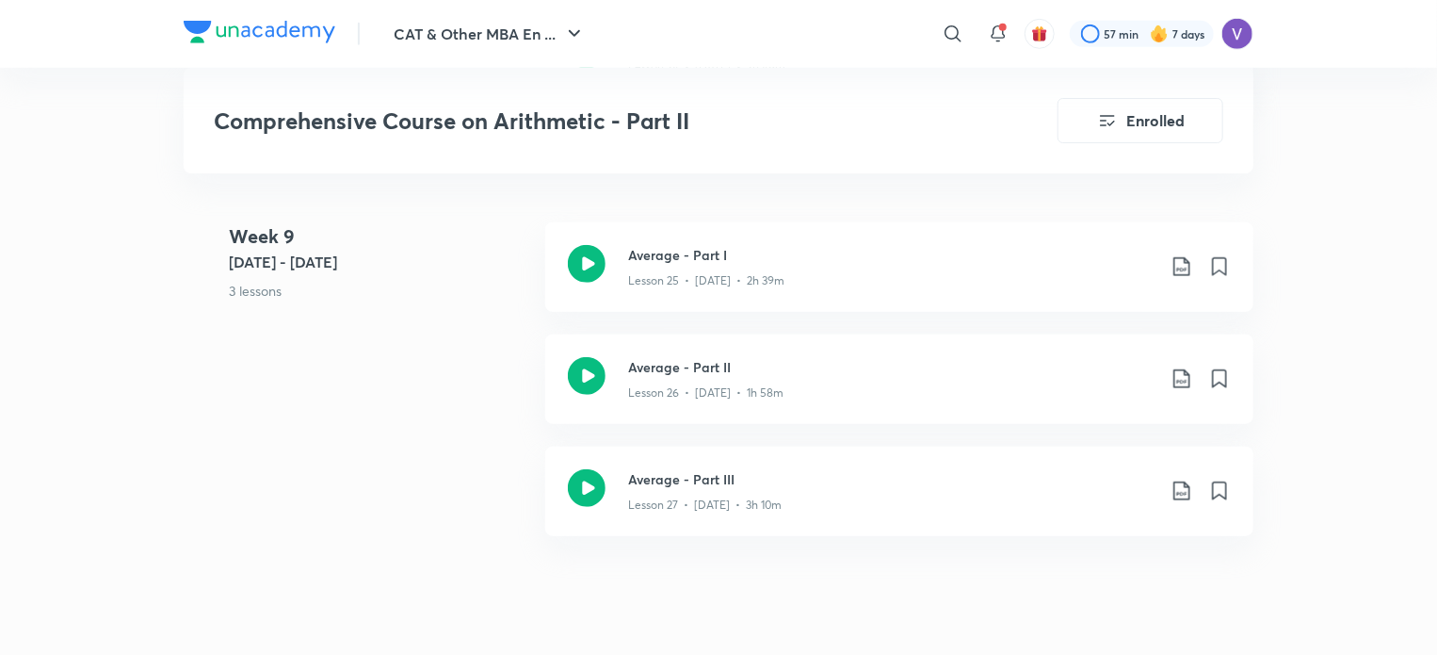
scroll to position [4241, 0]
click at [1184, 260] on icon at bounding box center [1182, 264] width 23 height 23
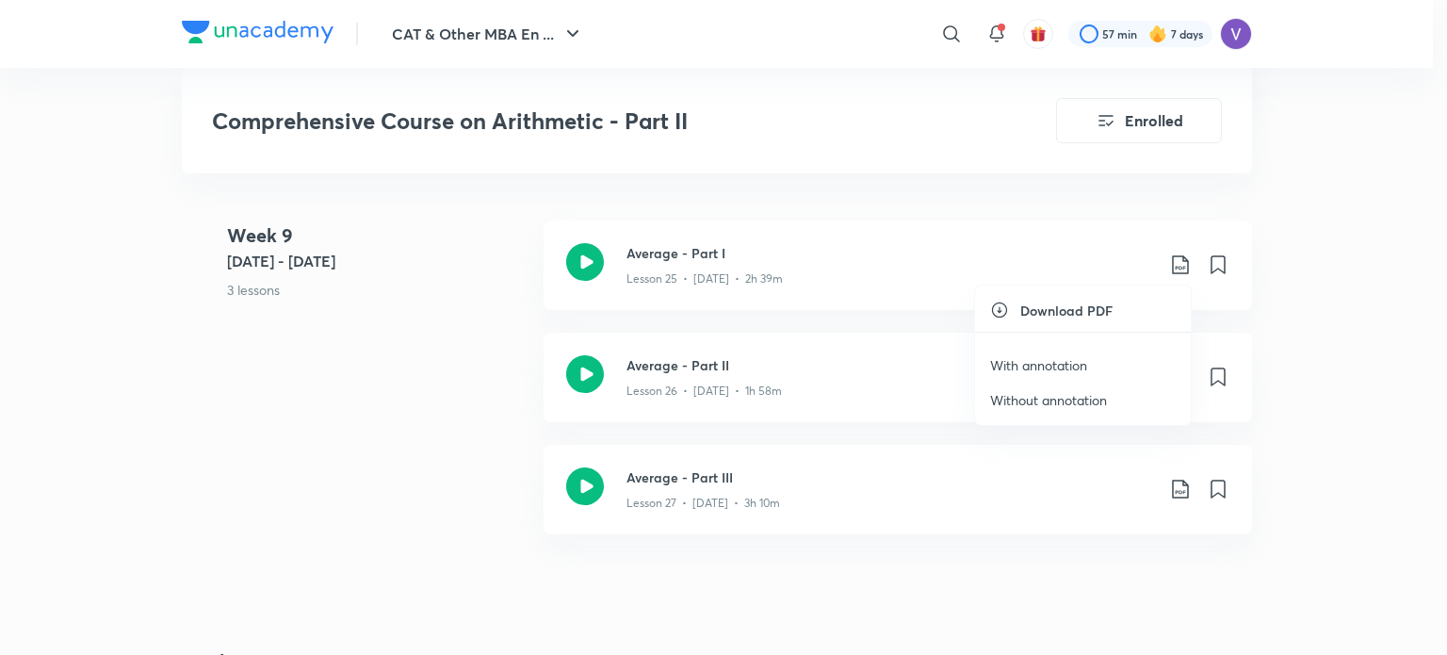
click at [1084, 361] on p "With annotation" at bounding box center [1038, 365] width 97 height 20
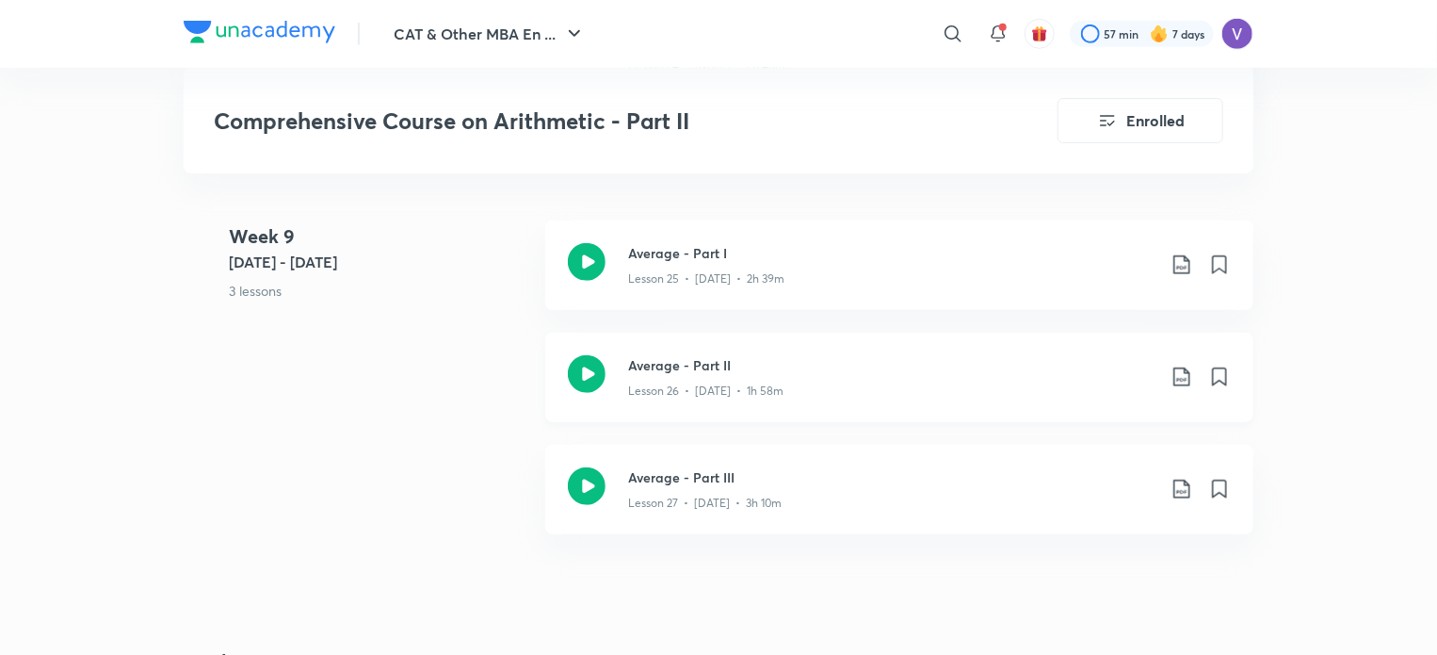
click at [1171, 380] on icon at bounding box center [1182, 376] width 23 height 23
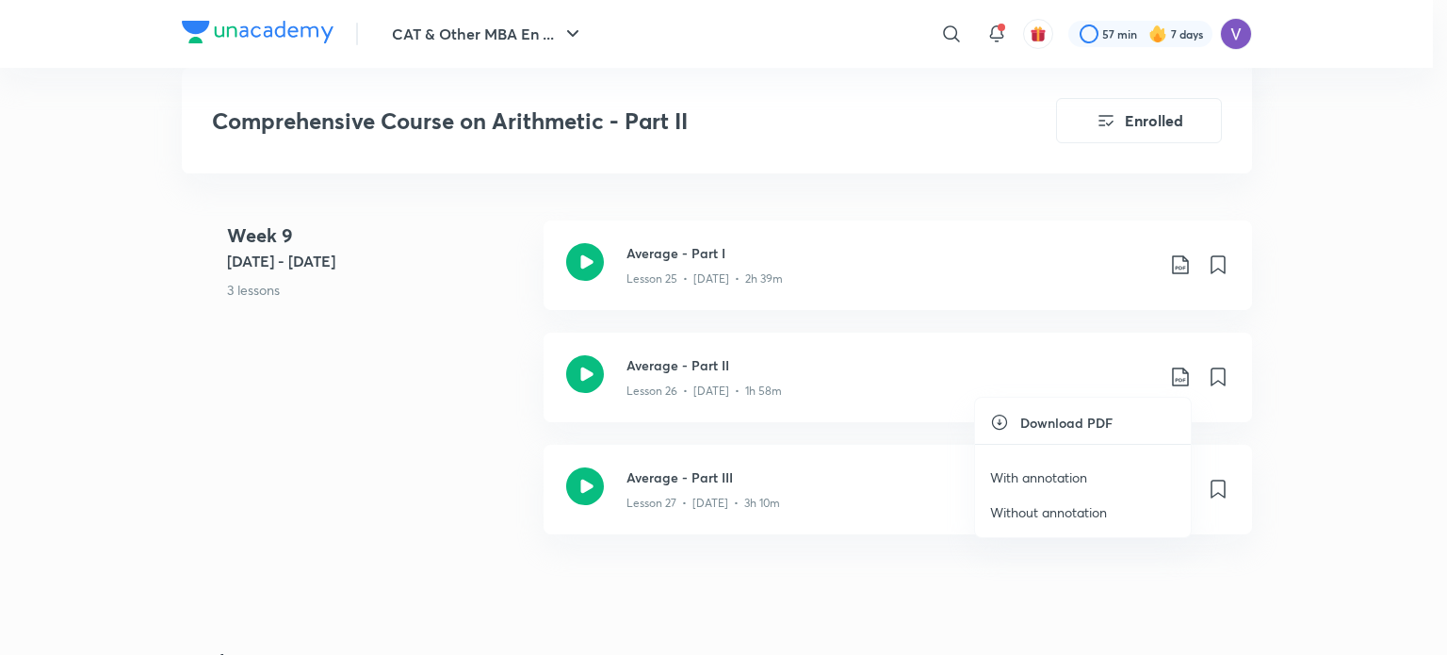
click at [1082, 481] on p "With annotation" at bounding box center [1038, 477] width 97 height 20
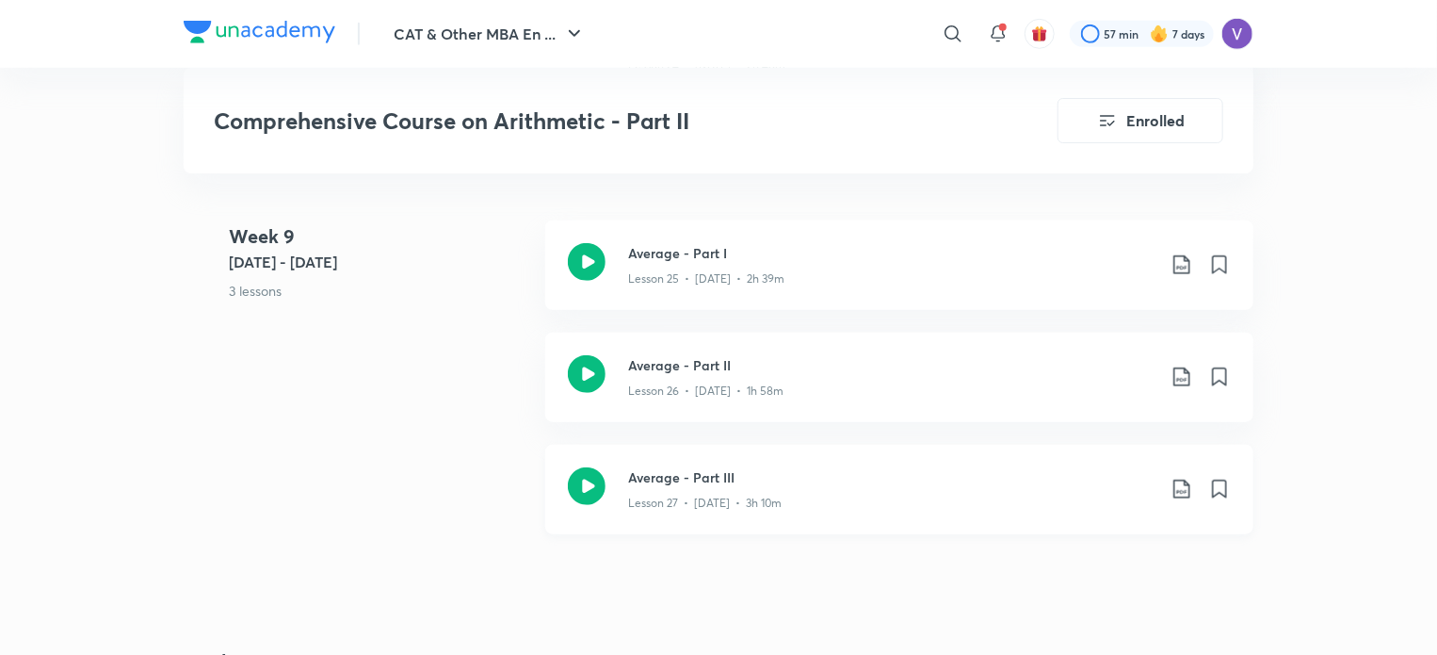
click at [1187, 475] on div "Average - Part III Lesson 27 • [DATE] • 3h 10m" at bounding box center [929, 489] width 603 height 44
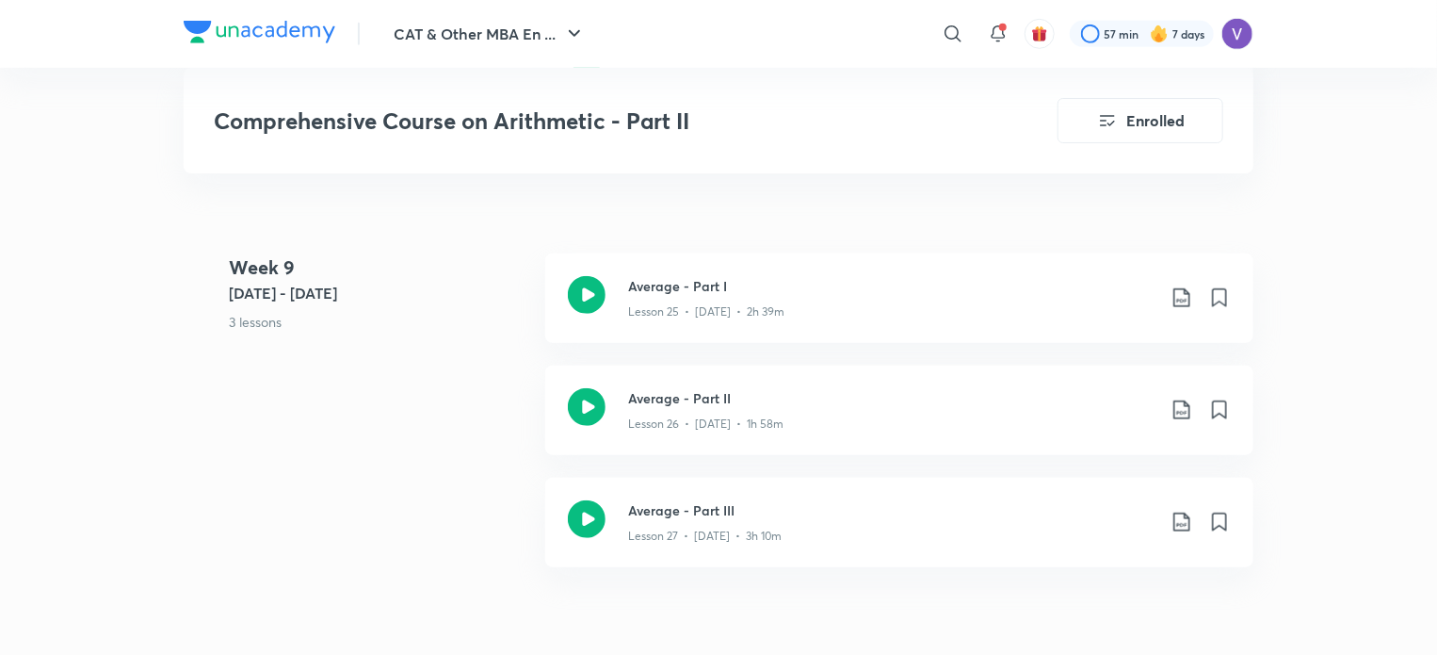
scroll to position [4205, 0]
click at [1187, 527] on icon at bounding box center [1182, 524] width 23 height 23
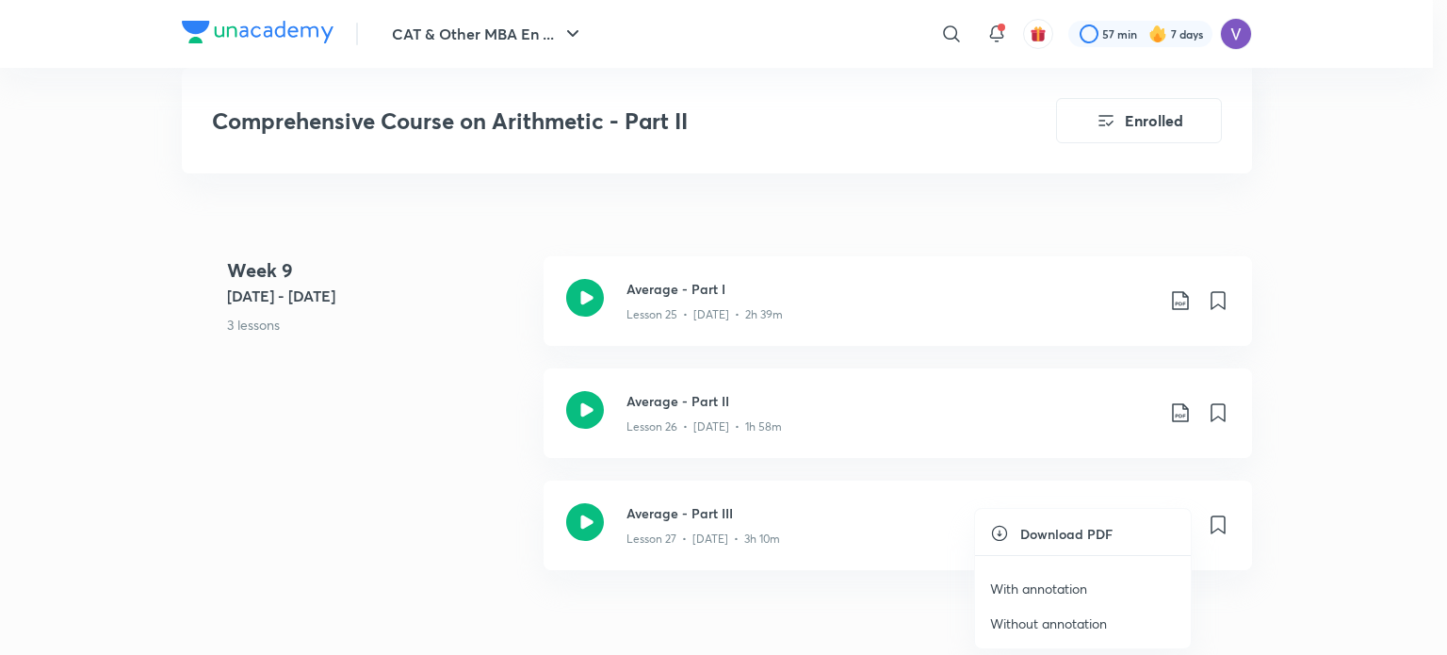
click at [1038, 631] on p "Without annotation" at bounding box center [1048, 623] width 117 height 20
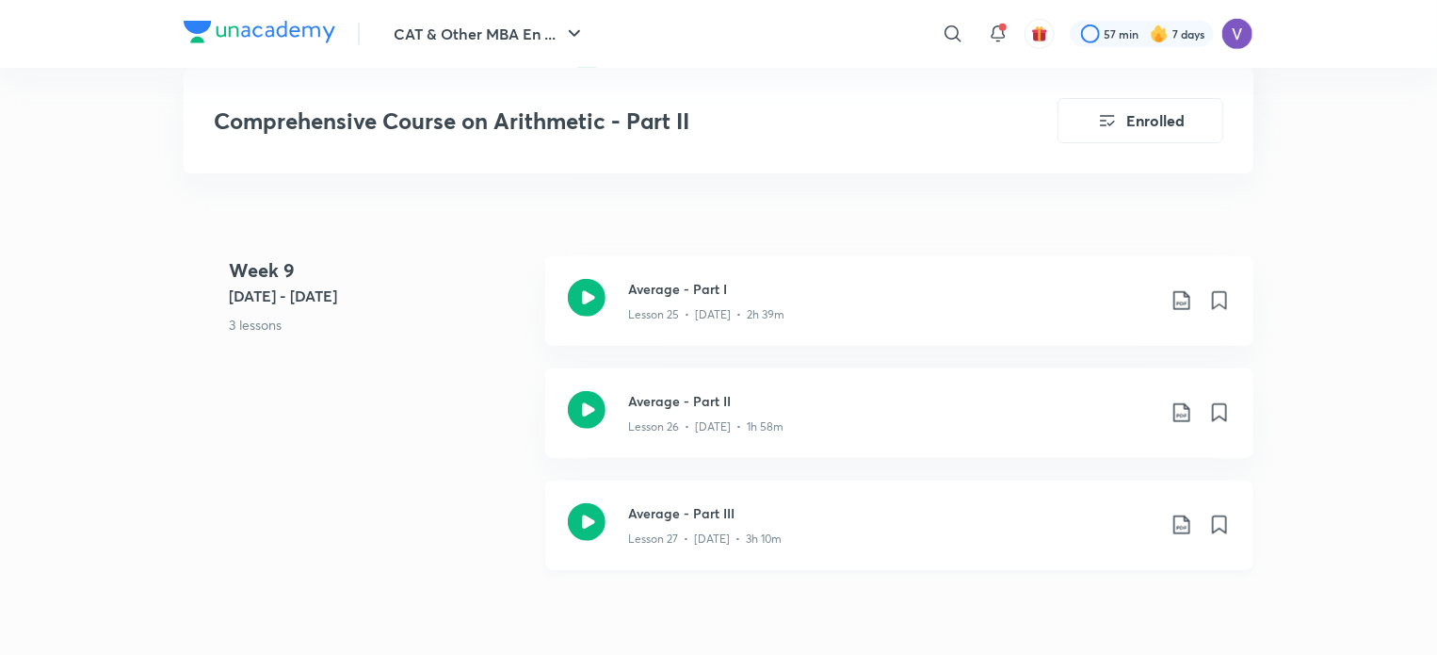
click at [1183, 525] on icon at bounding box center [1182, 524] width 23 height 23
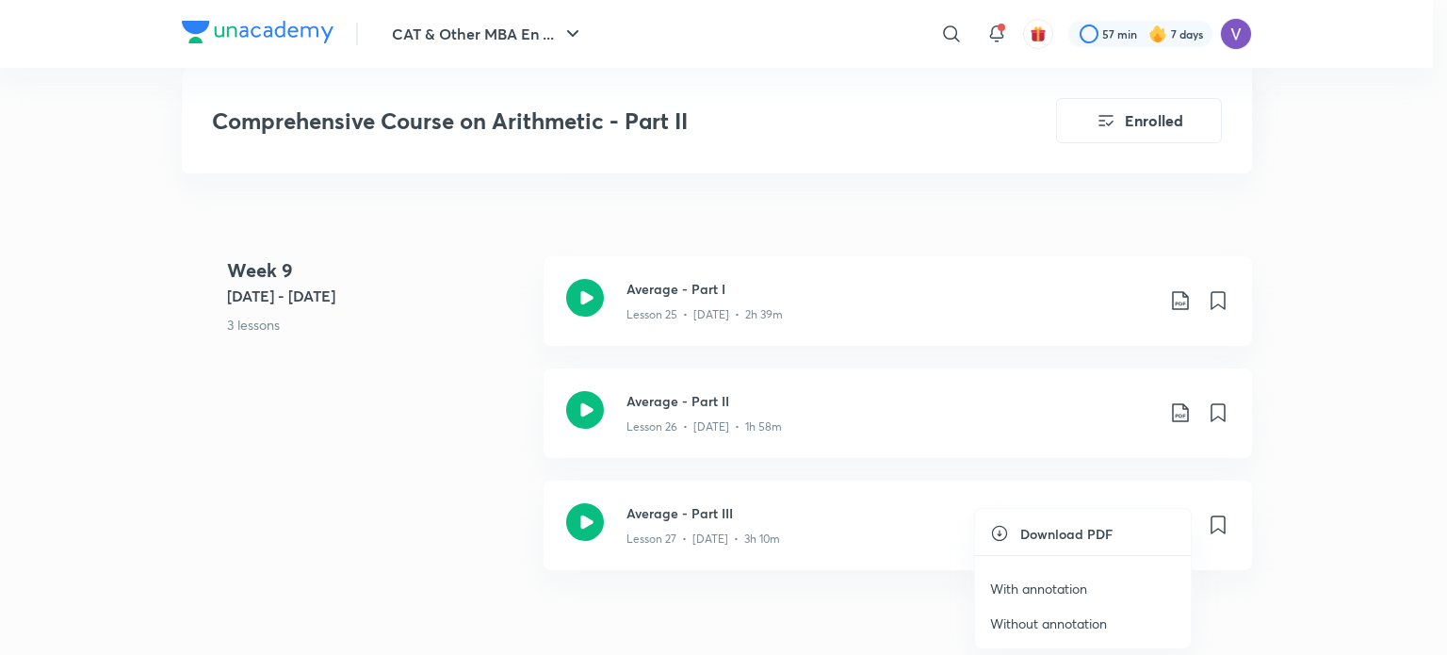
click at [1063, 587] on p "With annotation" at bounding box center [1038, 588] width 97 height 20
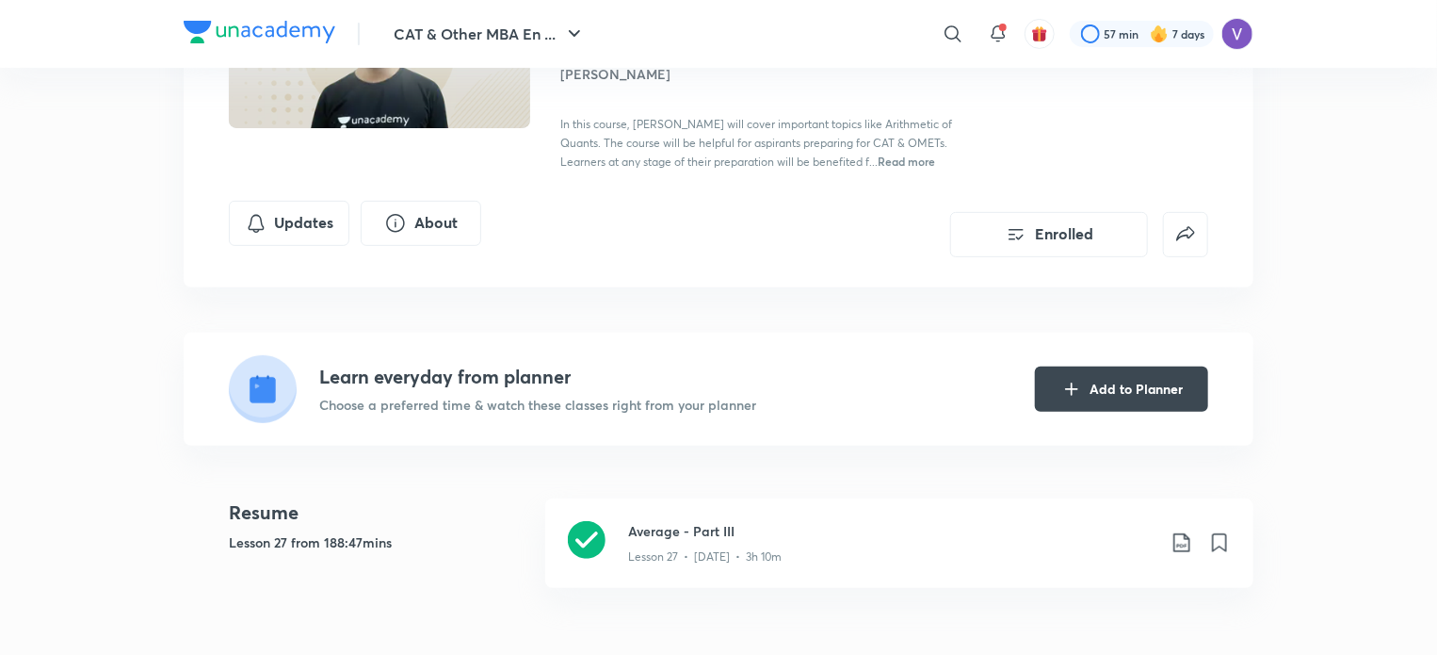
scroll to position [0, 0]
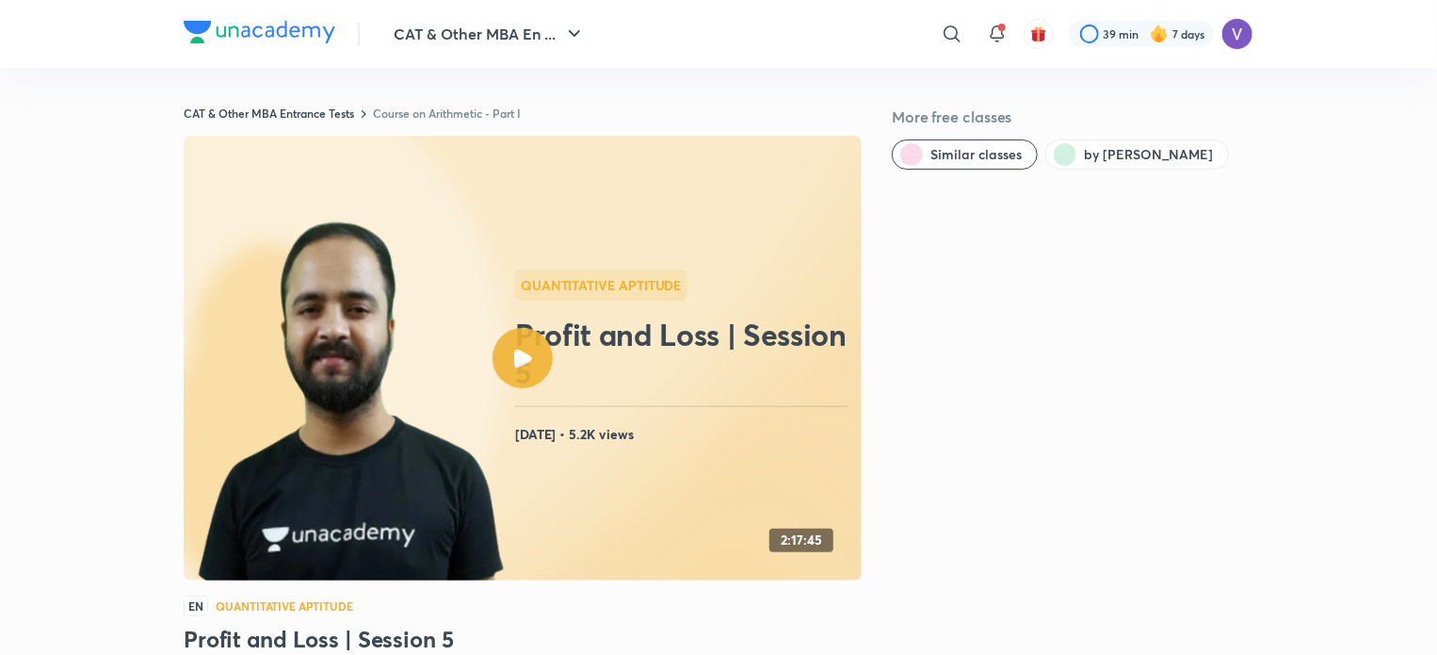
click at [445, 116] on link "Course on Arithmetic - Part I" at bounding box center [447, 113] width 148 height 15
